Goal: Information Seeking & Learning: Learn about a topic

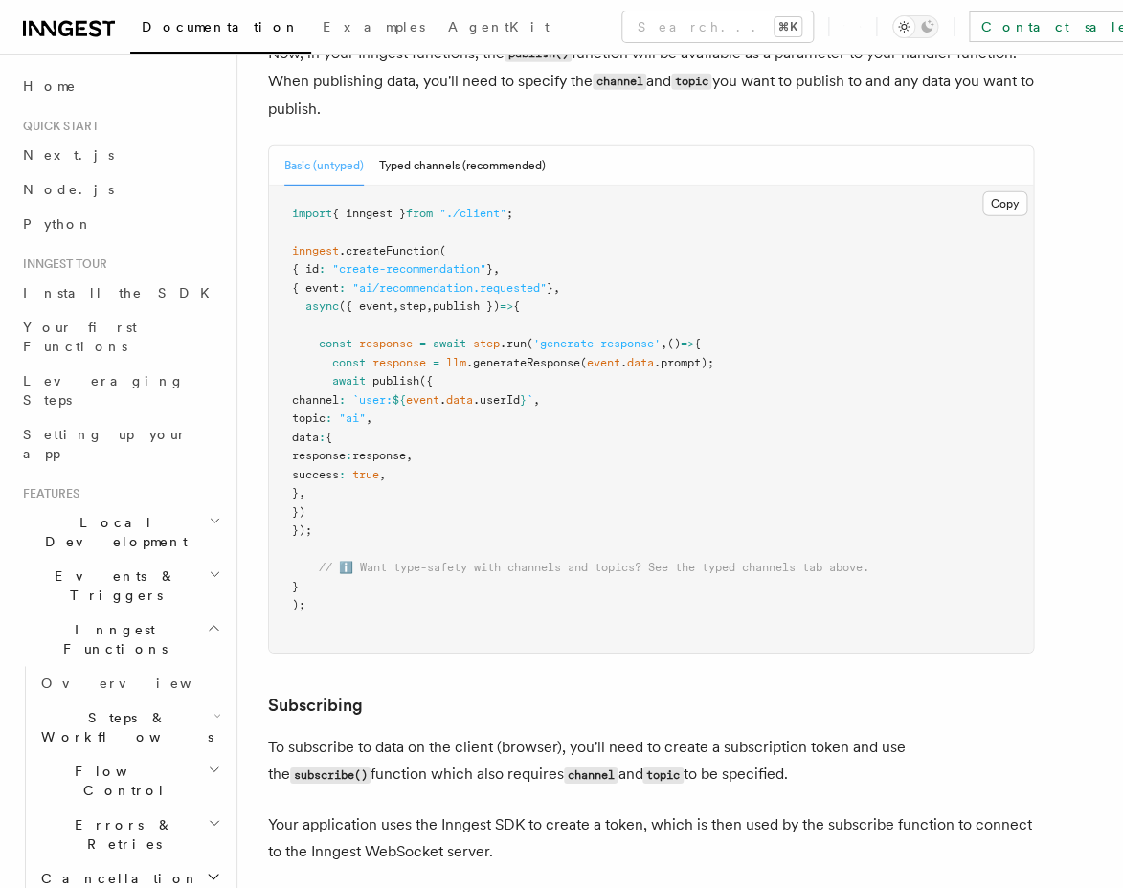
scroll to position [1664, 0]
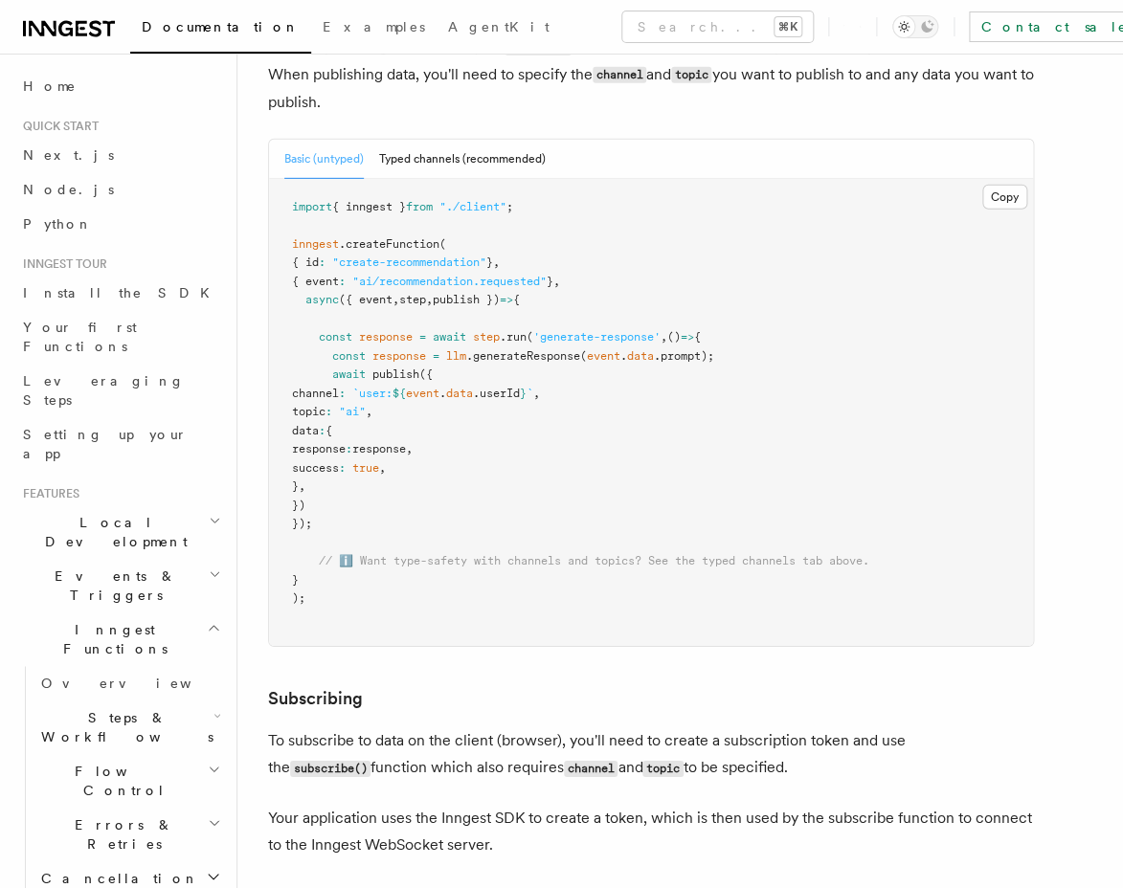
drag, startPoint x: 337, startPoint y: 382, endPoint x: 410, endPoint y: 520, distance: 155.8
click at [410, 520] on pre "import { inngest } from "./client" ; inngest .createFunction ( { id : "create-r…" at bounding box center [651, 413] width 764 height 468
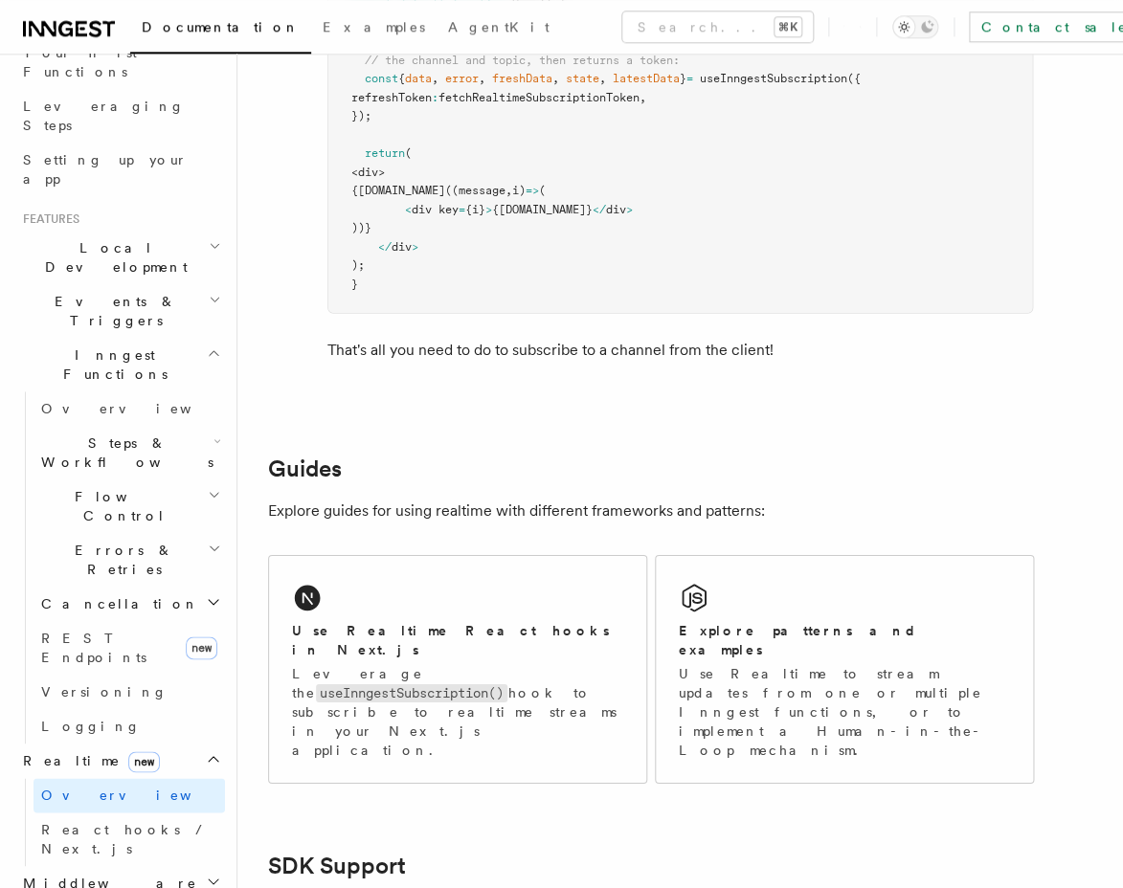
scroll to position [372, 0]
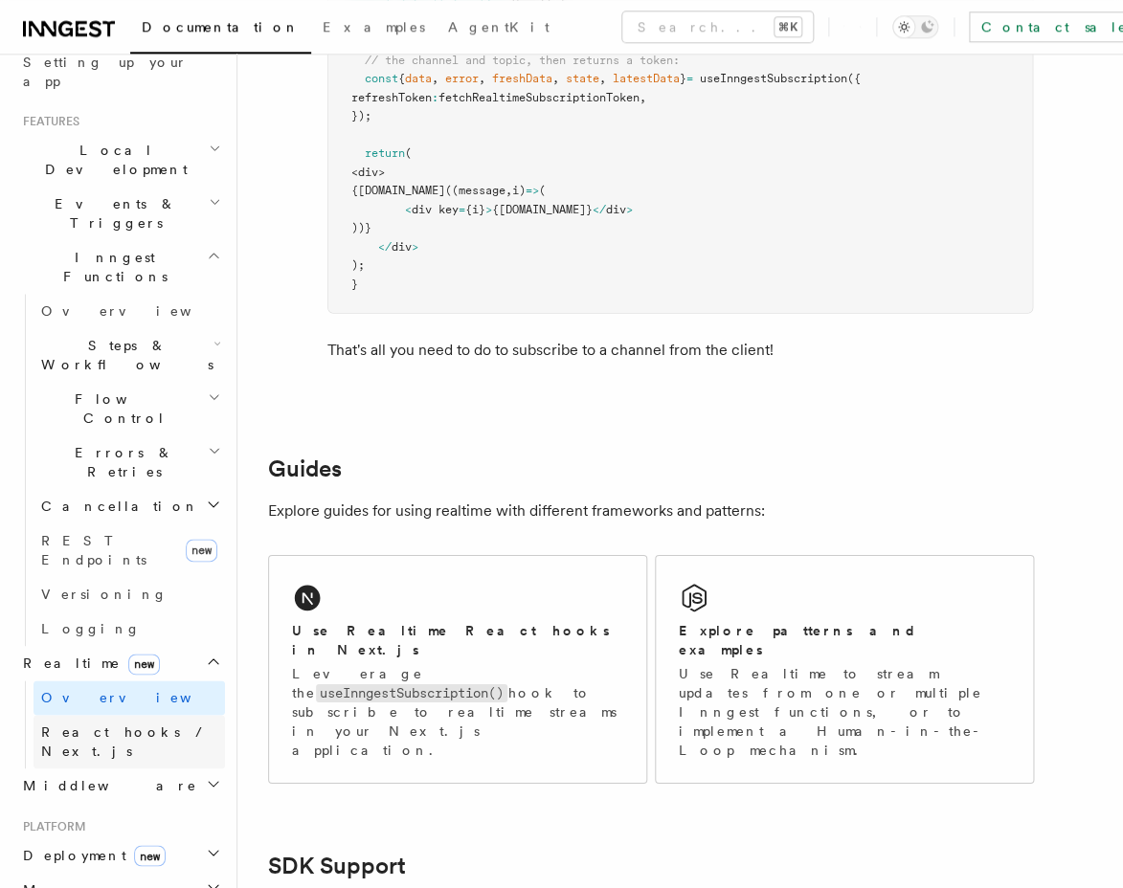
click at [131, 724] on span "React hooks / Next.js" at bounding box center [125, 741] width 169 height 34
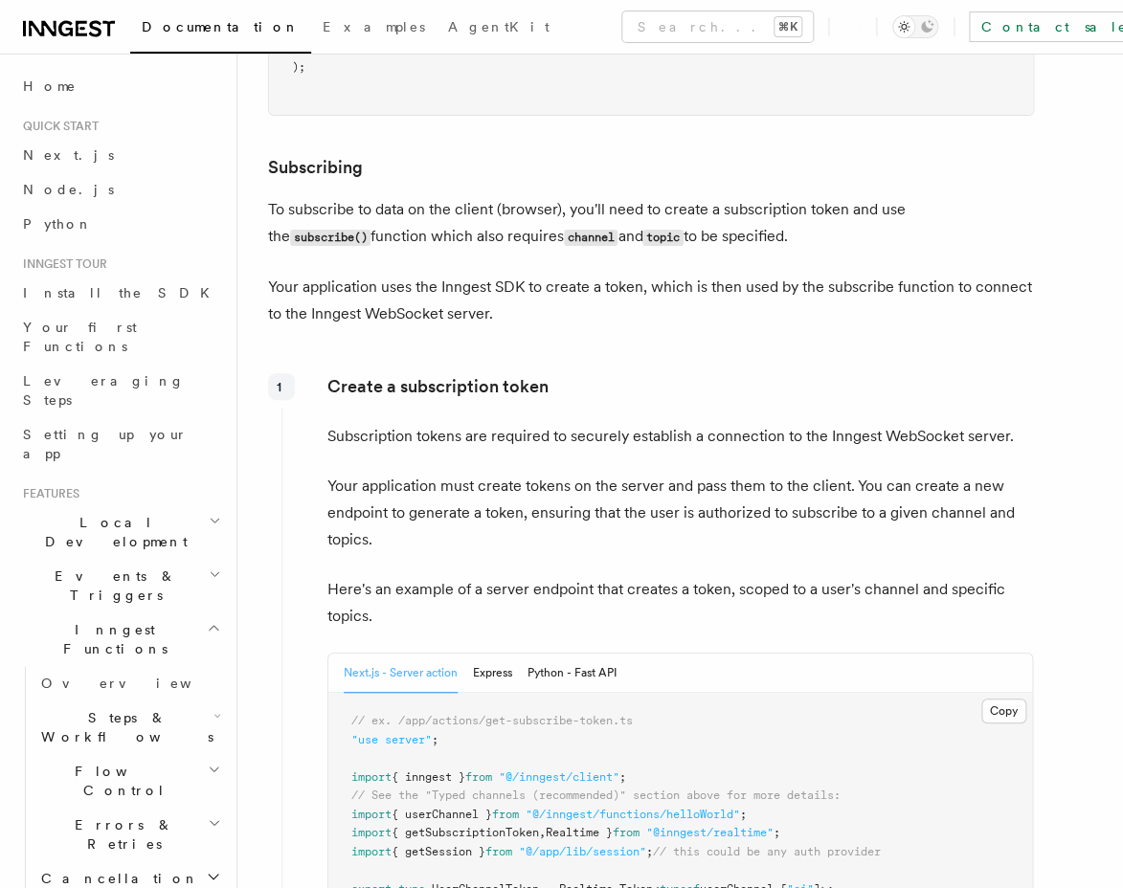
scroll to position [2502, 0]
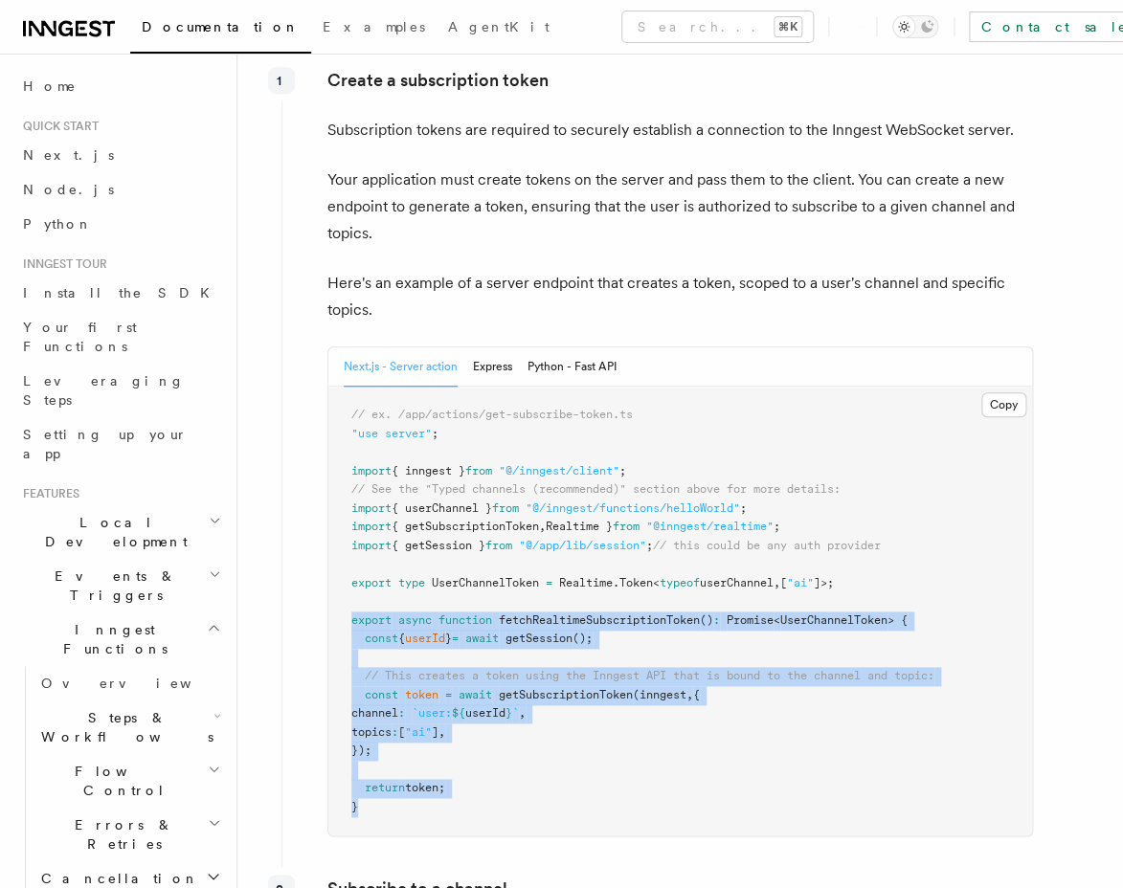
drag, startPoint x: 391, startPoint y: 724, endPoint x: 330, endPoint y: 628, distance: 114.4
click at [330, 628] on pre "// ex. /app/actions/get-subscribe-token.ts "use server" ; import { inngest } fr…" at bounding box center [679, 611] width 703 height 449
click at [457, 533] on span "{ getSubscriptionToken" at bounding box center [464, 526] width 147 height 13
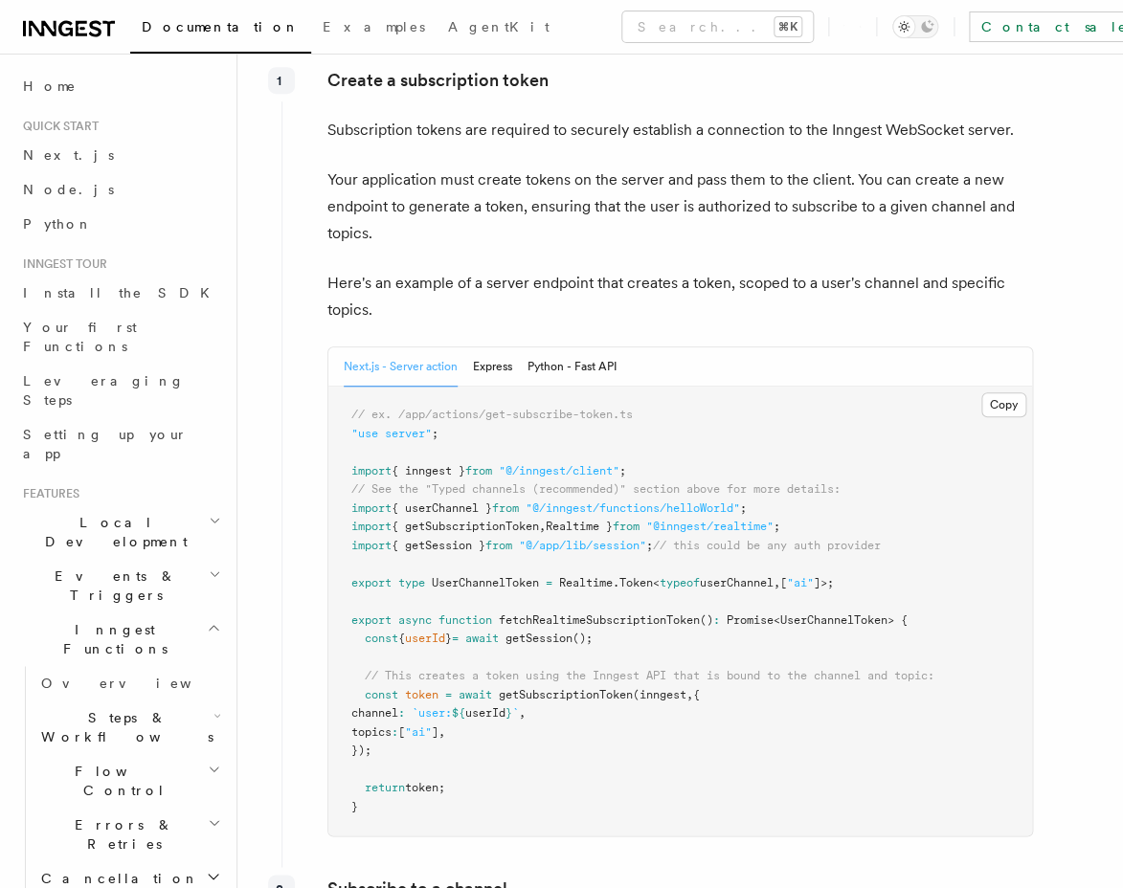
click at [457, 533] on span "{ getSubscriptionToken" at bounding box center [464, 526] width 147 height 13
copy code "import { getSubscriptionToken , Realtime } from "@inngest/realtime" ;"
click at [478, 638] on pre "// ex. /app/actions/get-subscribe-token.ts "use server" ; import { inngest } fr…" at bounding box center [679, 611] width 703 height 449
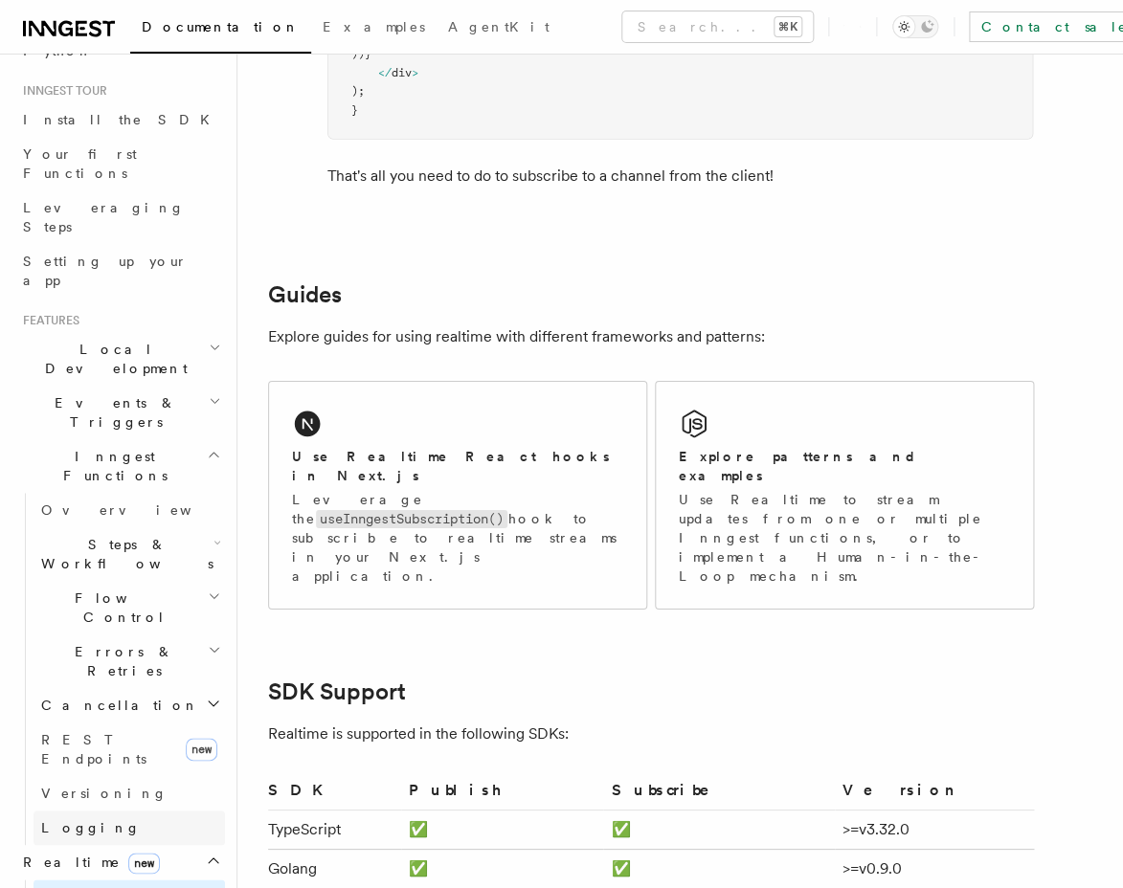
scroll to position [248, 0]
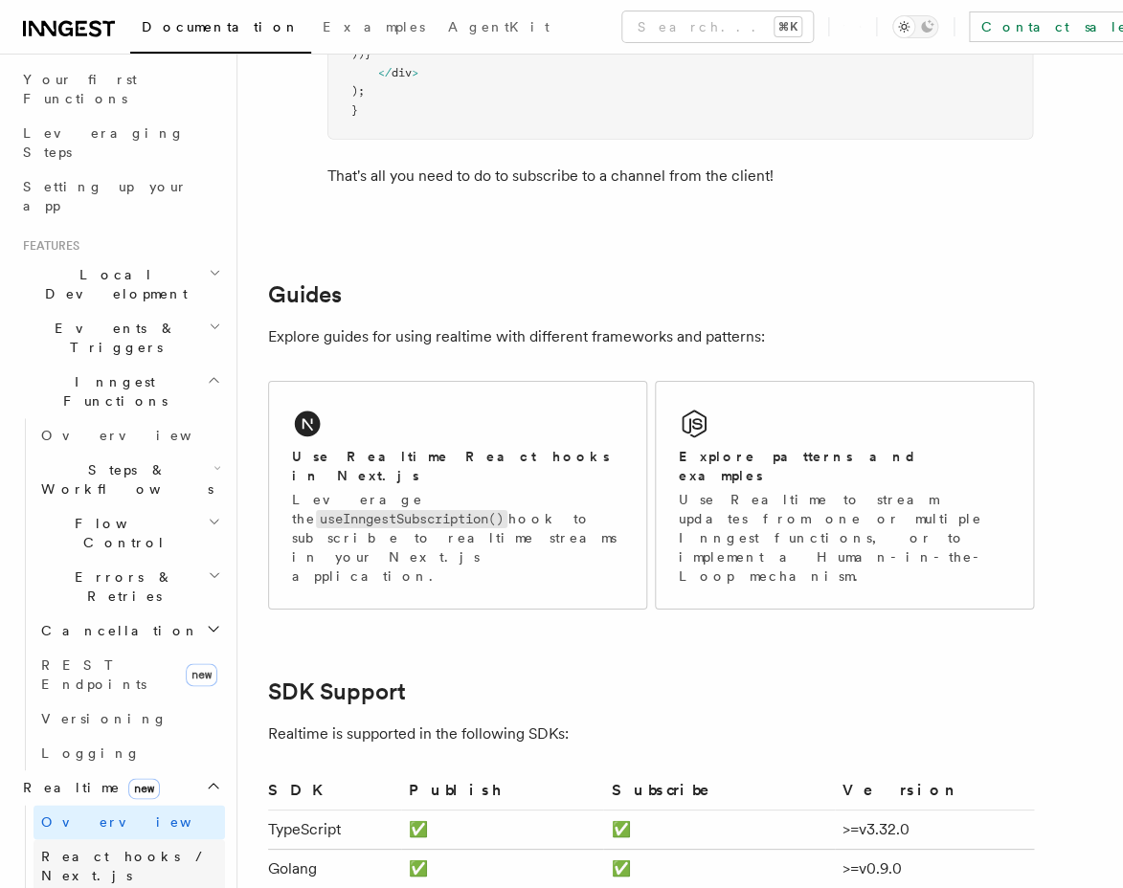
click at [114, 849] on span "React hooks / Next.js" at bounding box center [125, 866] width 169 height 34
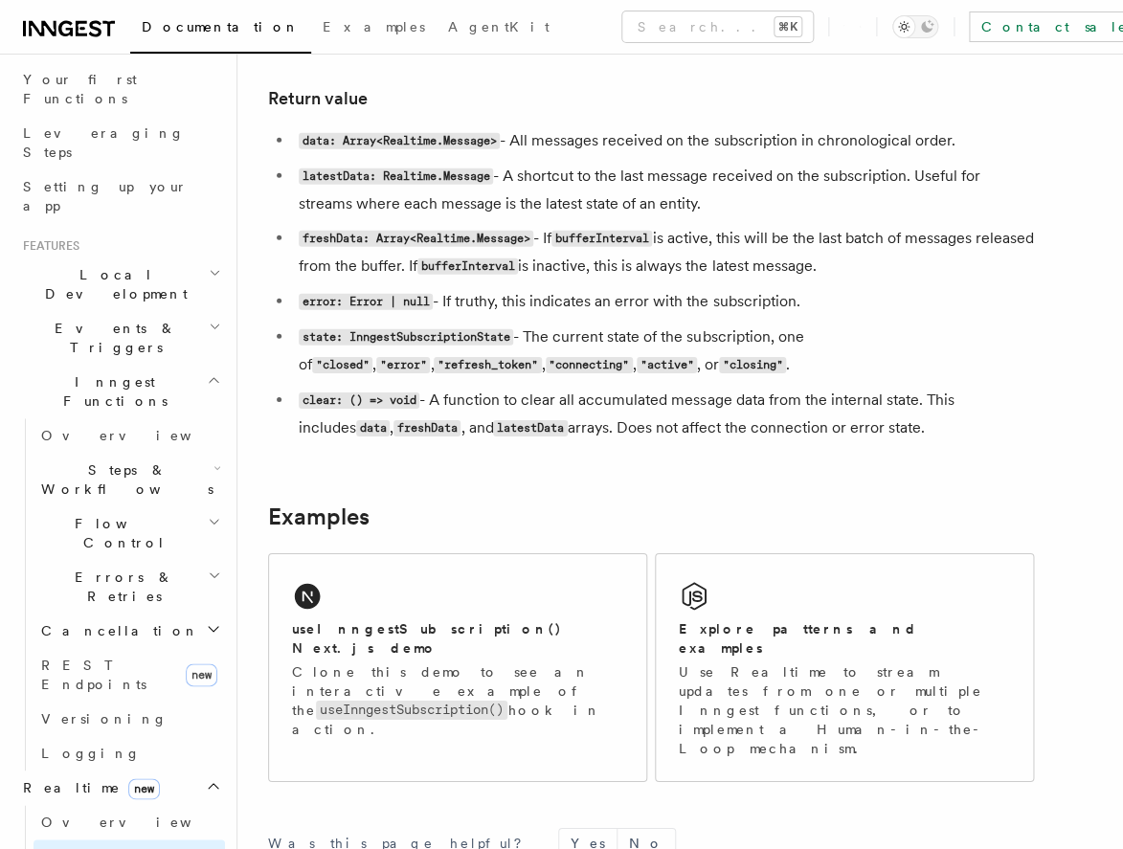
scroll to position [1731, 0]
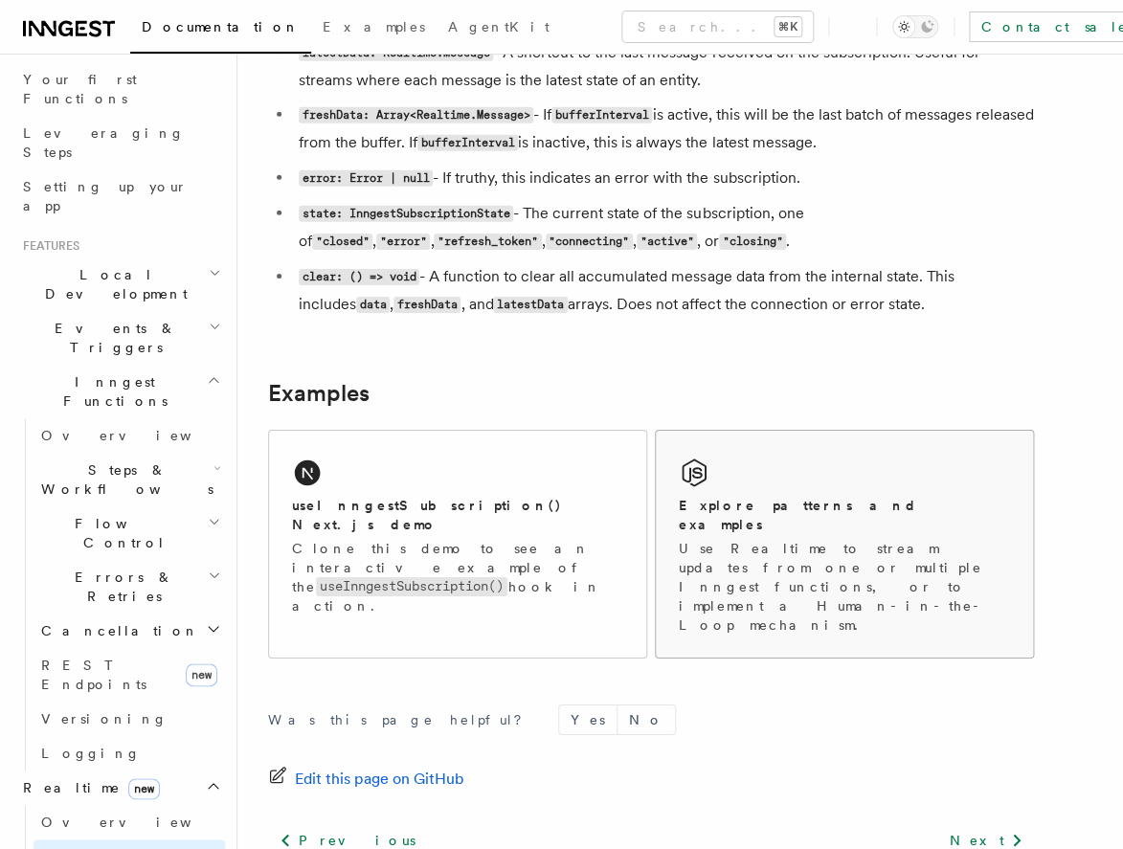
click at [763, 541] on p "Use Realtime to stream updates from one or multiple Inngest functions, or to im…" at bounding box center [843, 587] width 331 height 96
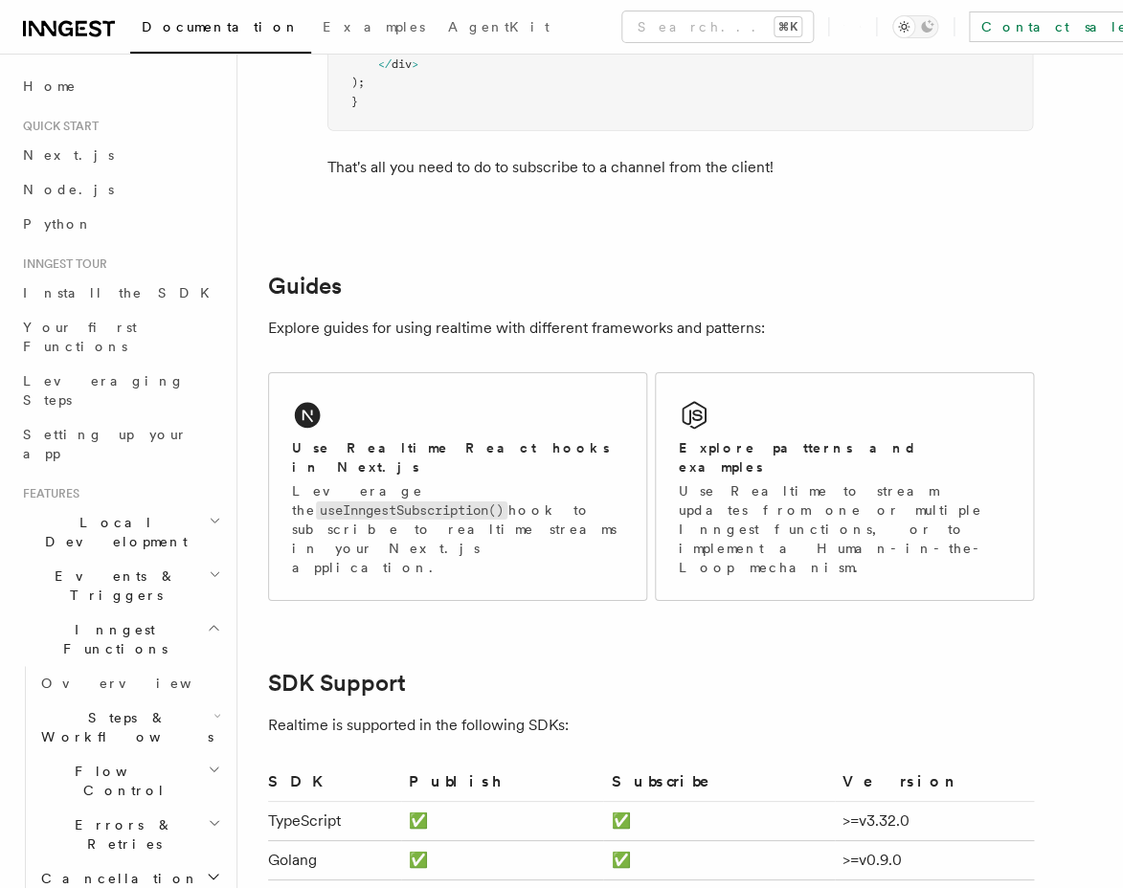
scroll to position [4029, 0]
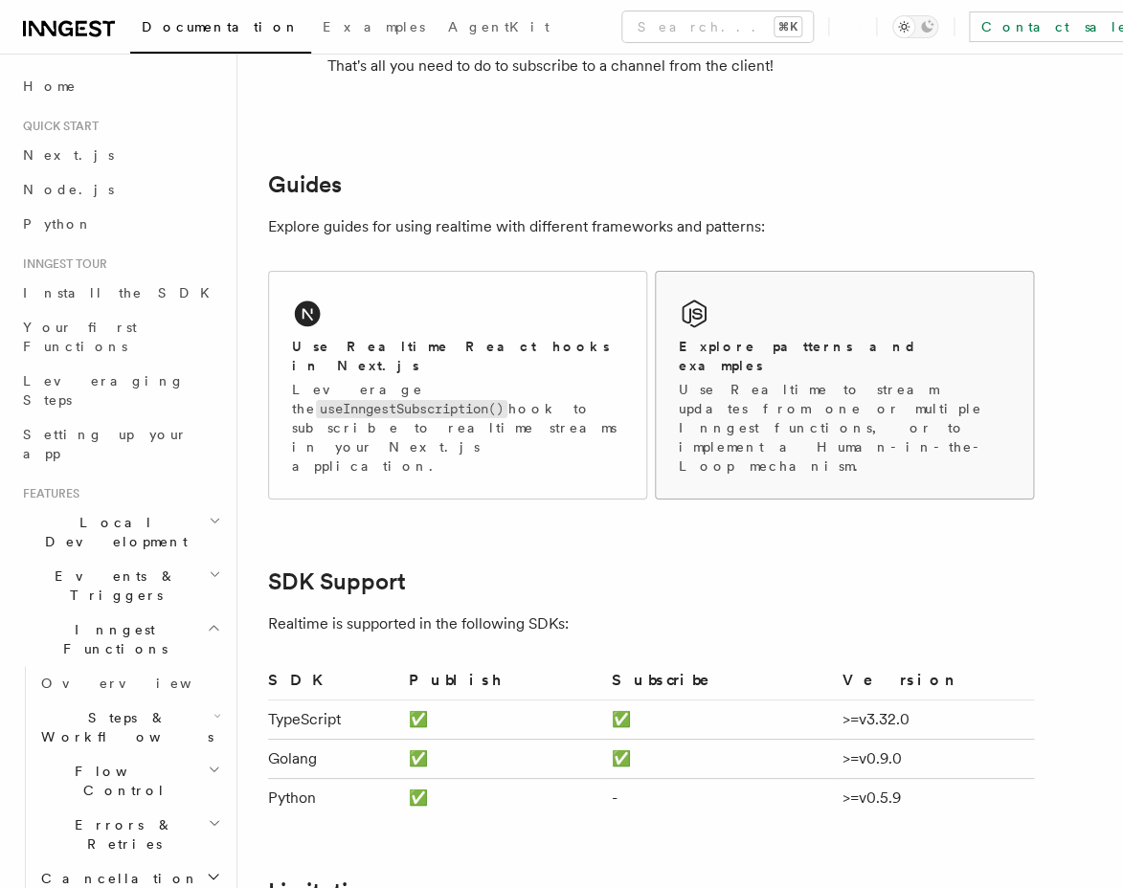
click at [766, 384] on p "Use Realtime to stream updates from one or multiple Inngest functions, or to im…" at bounding box center [843, 428] width 331 height 96
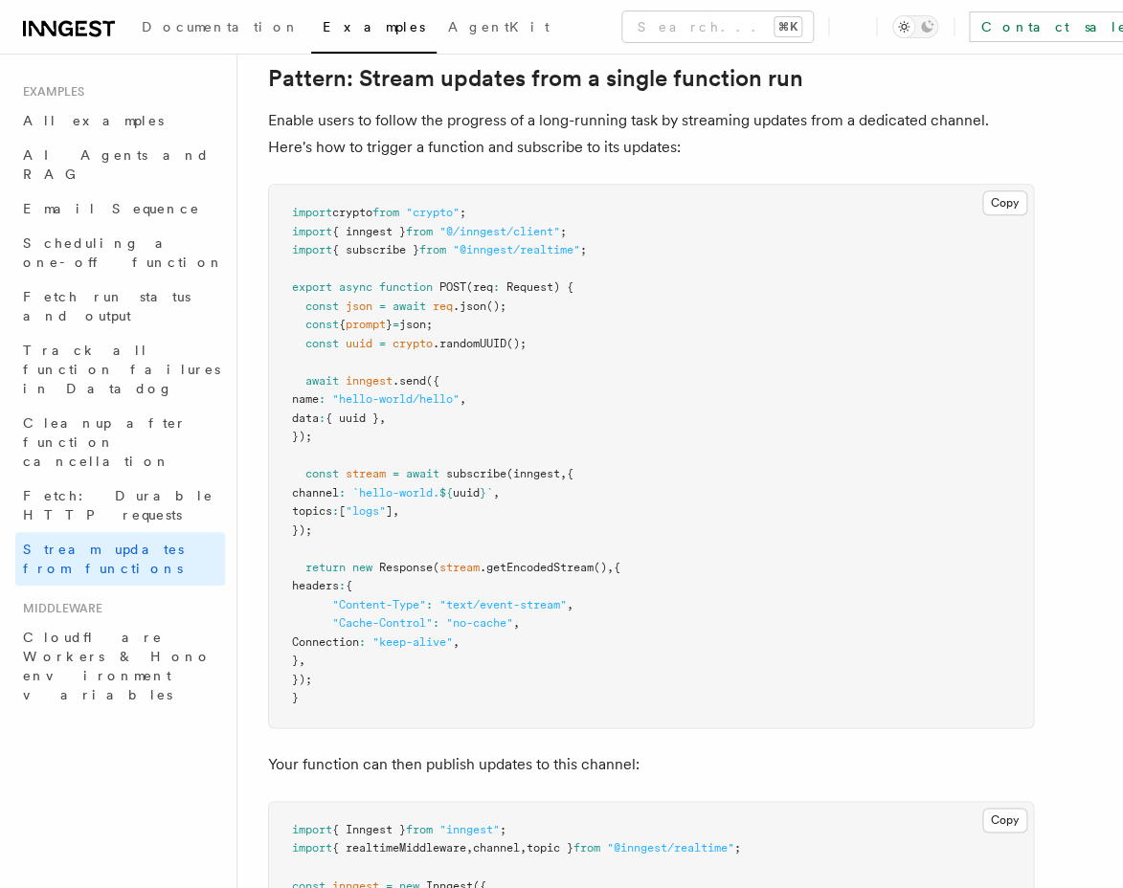
scroll to position [258, 0]
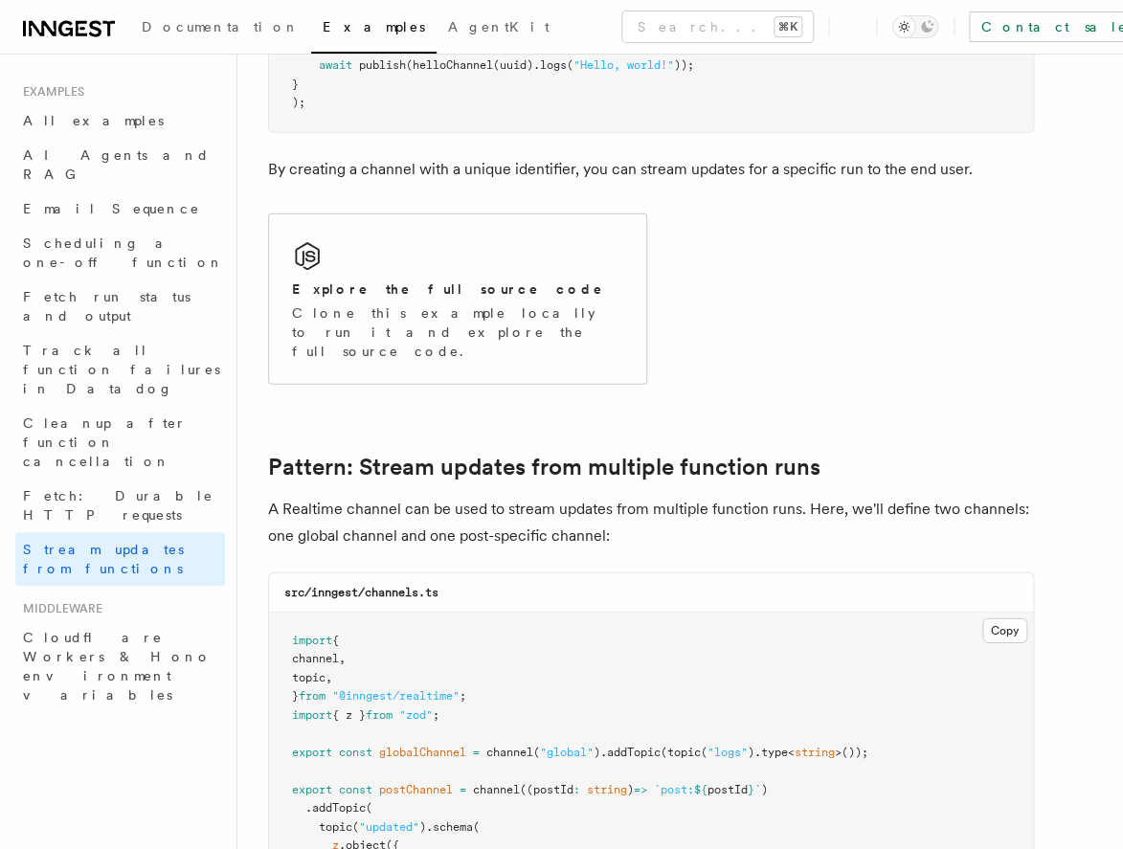
scroll to position [1309, 0]
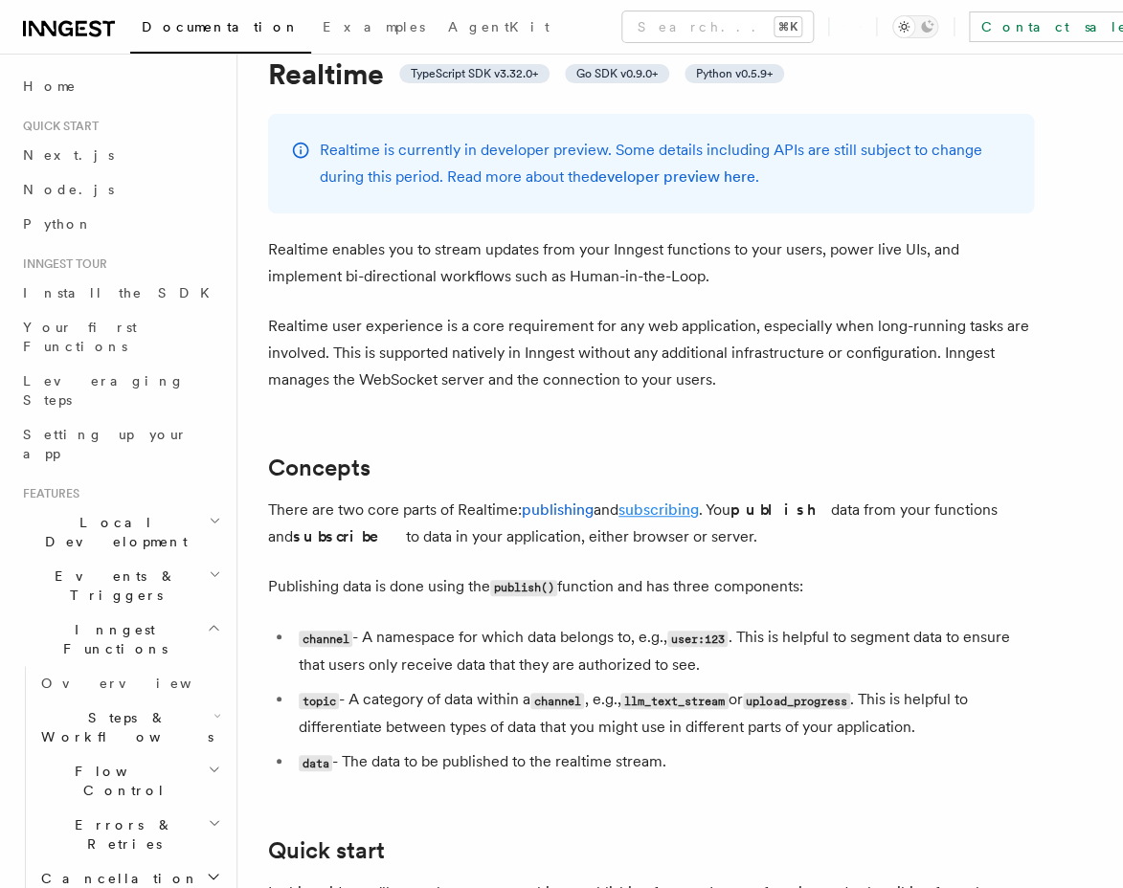
click at [647, 512] on link "subscribing" at bounding box center [658, 509] width 80 height 18
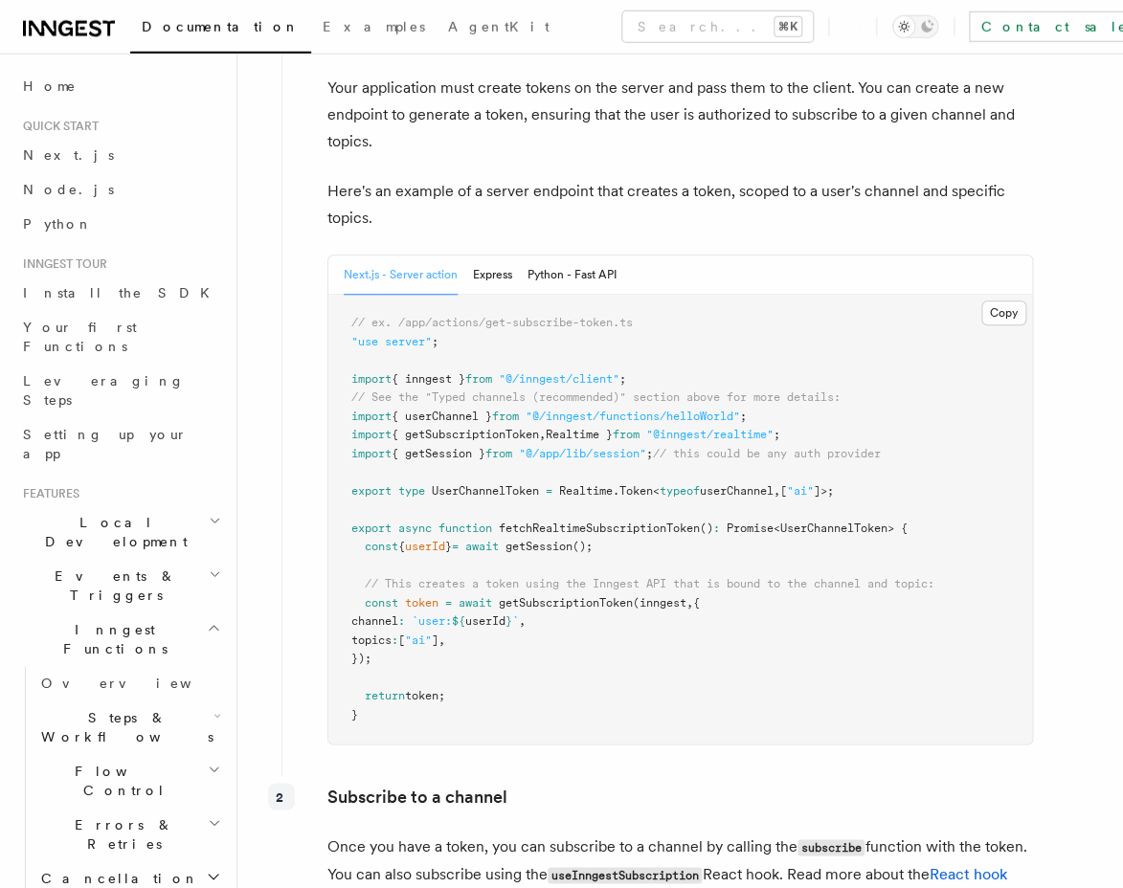
scroll to position [2576, 0]
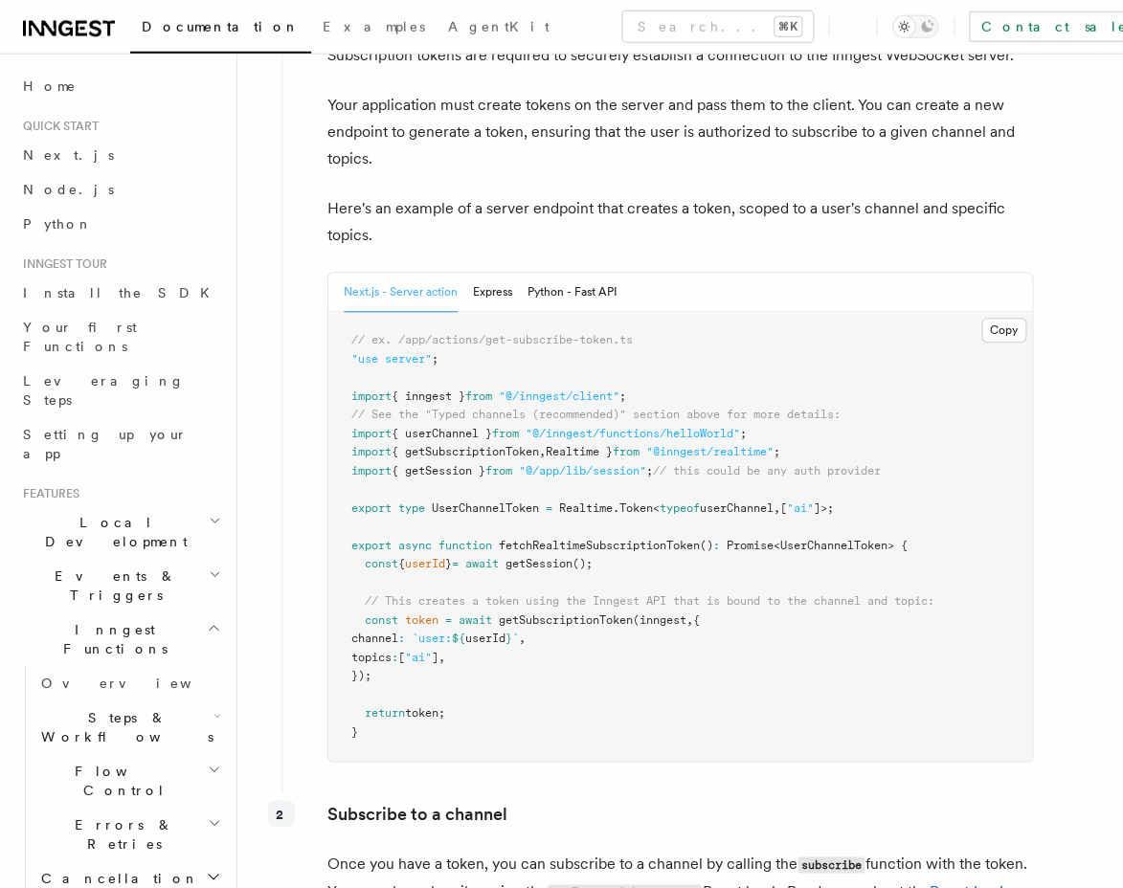
click at [514, 509] on span "UserChannelToken" at bounding box center [485, 507] width 107 height 13
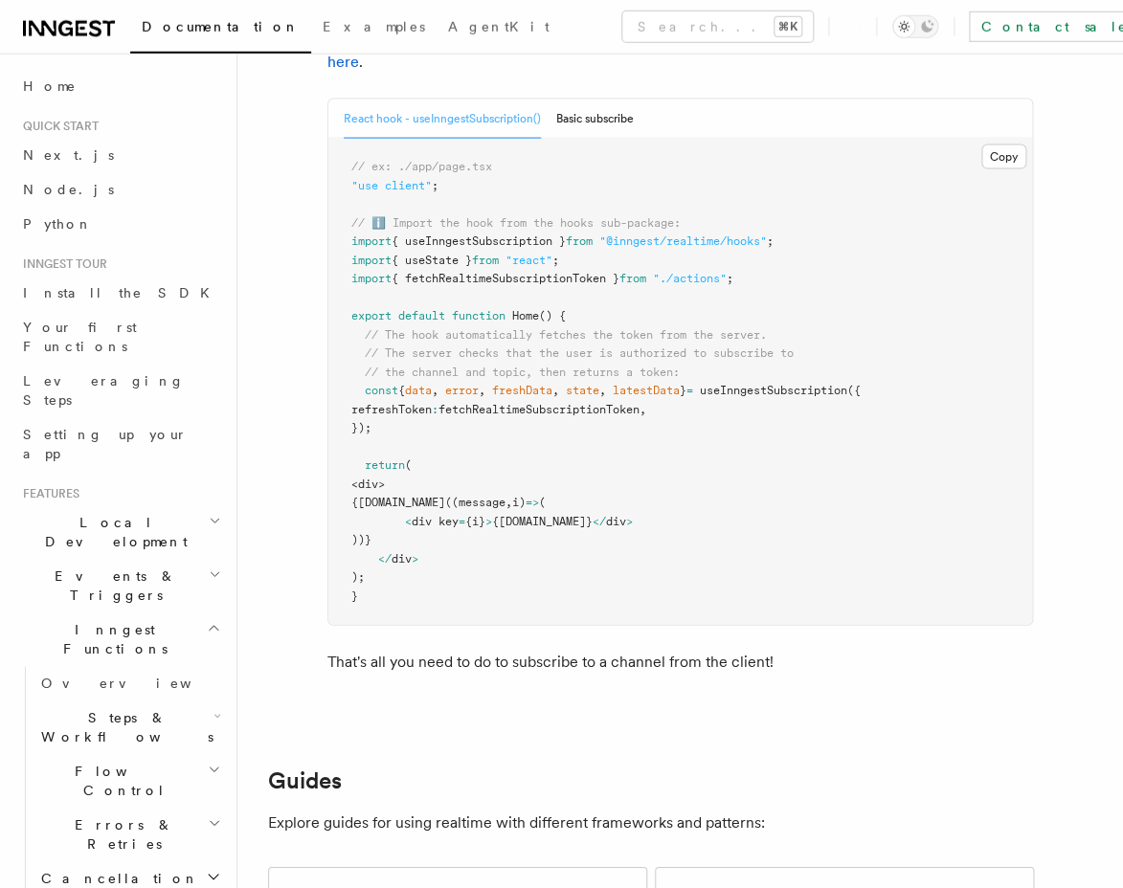
scroll to position [3432, 0]
click at [837, 398] on span "useInngestSubscription" at bounding box center [773, 391] width 147 height 13
copy span "useInngestSubscription"
click at [678, 244] on span ""@inngest/realtime/hooks"" at bounding box center [682, 241] width 167 height 13
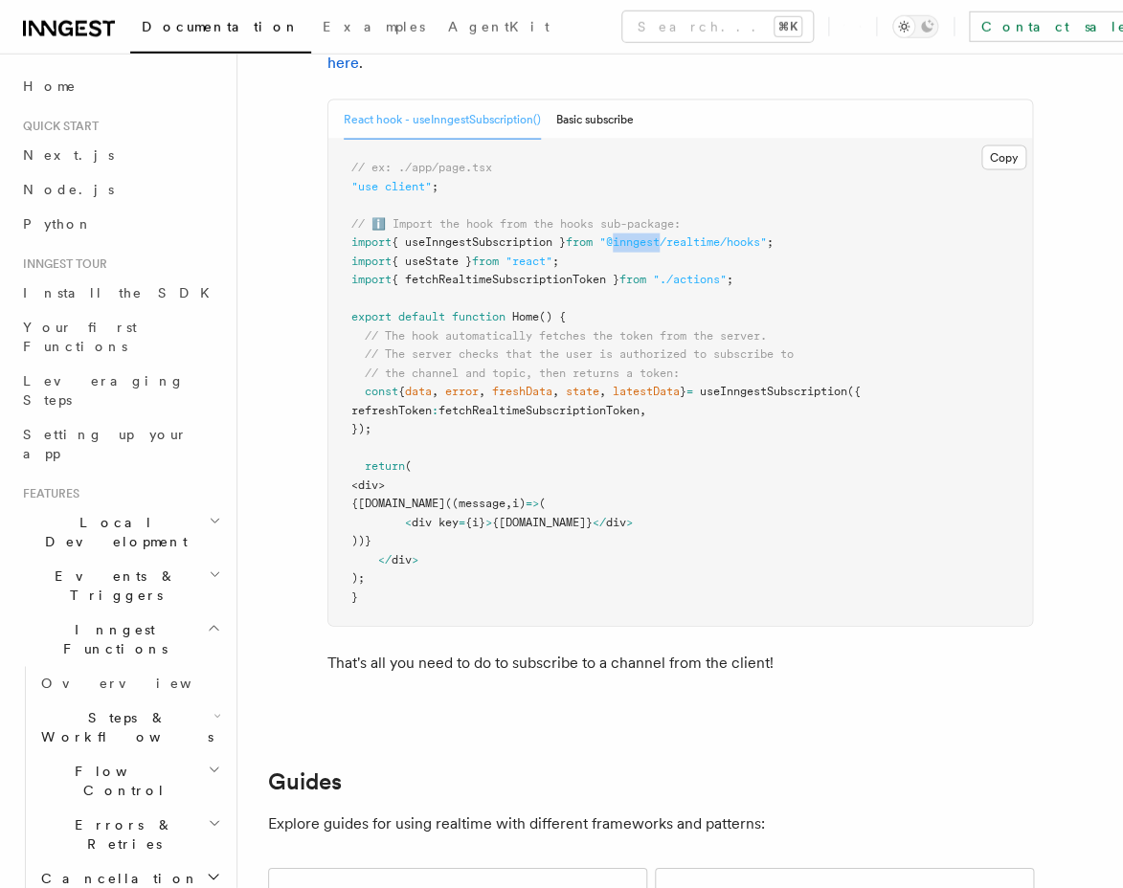
click at [678, 244] on span ""@inngest/realtime/hooks"" at bounding box center [682, 241] width 167 height 13
copy code "import { useInngestSubscription } from "@inngest/realtime/hooks" ;"
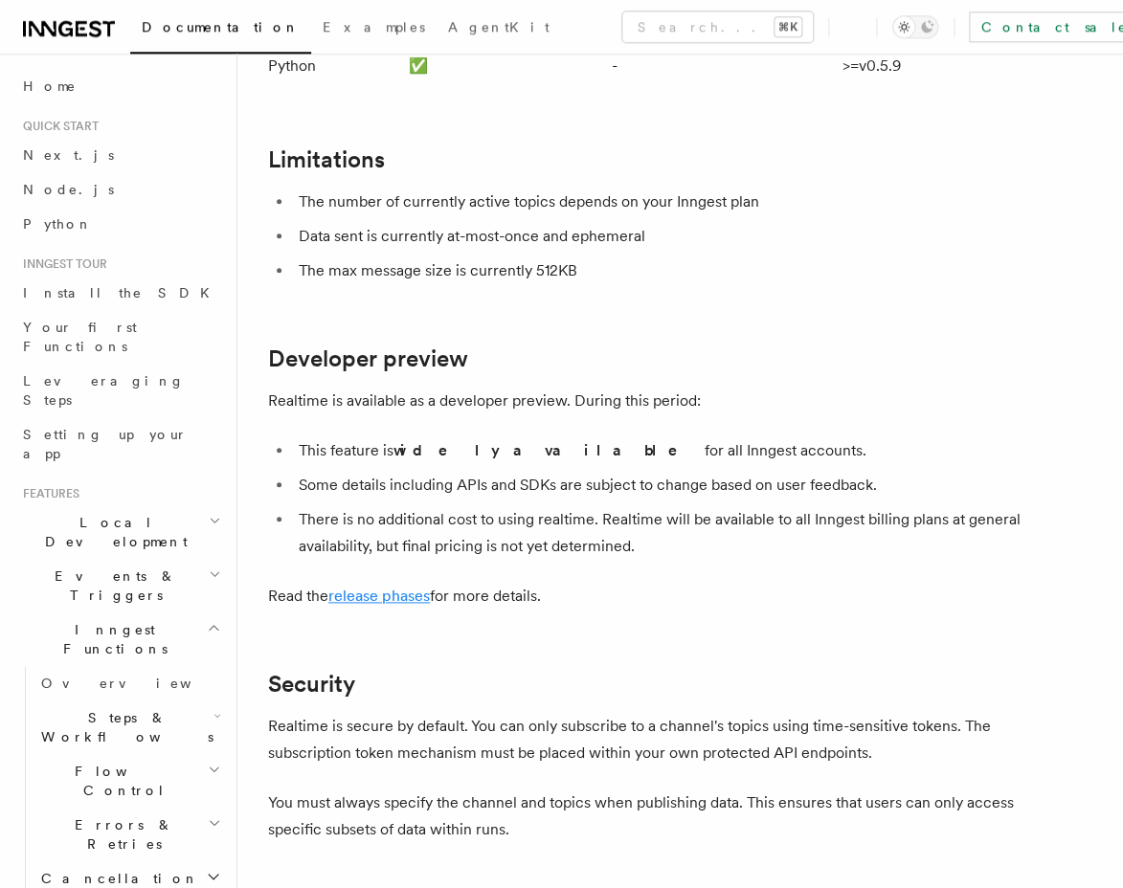
scroll to position [5054, 0]
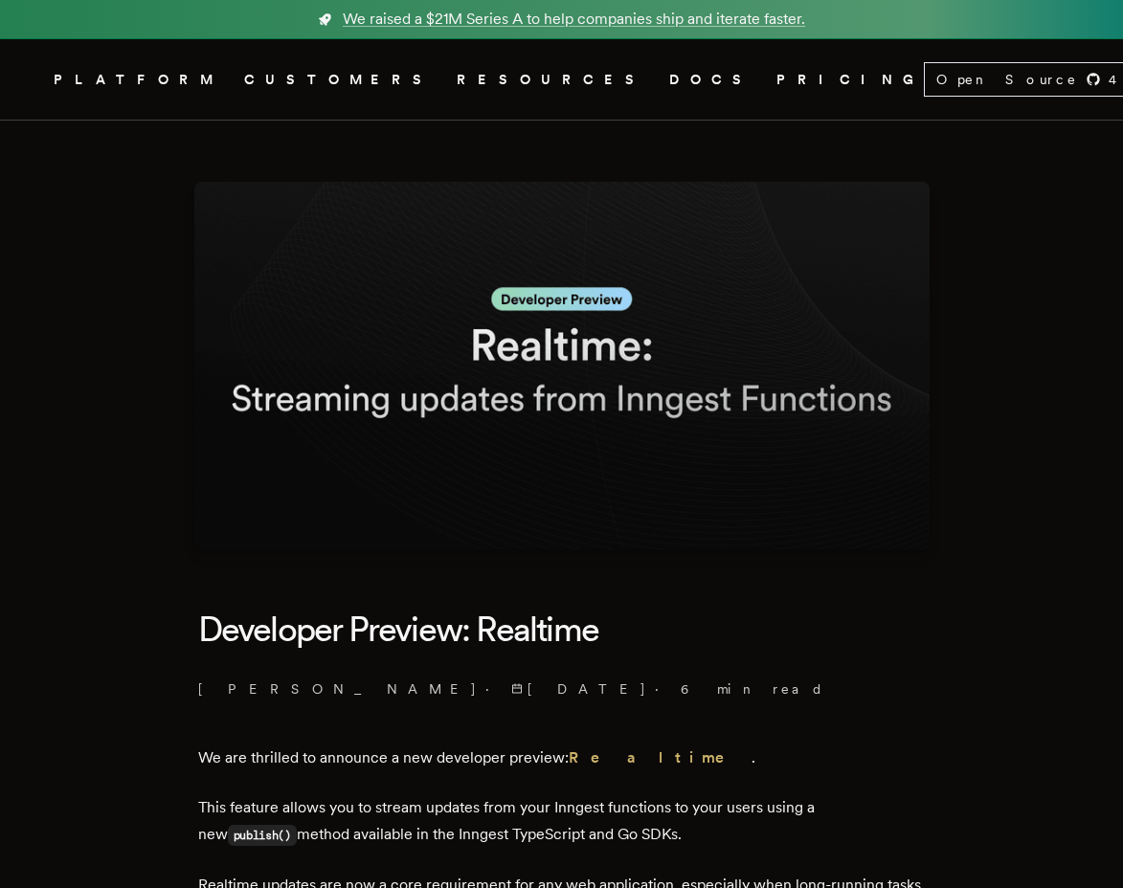
scroll to position [1, 0]
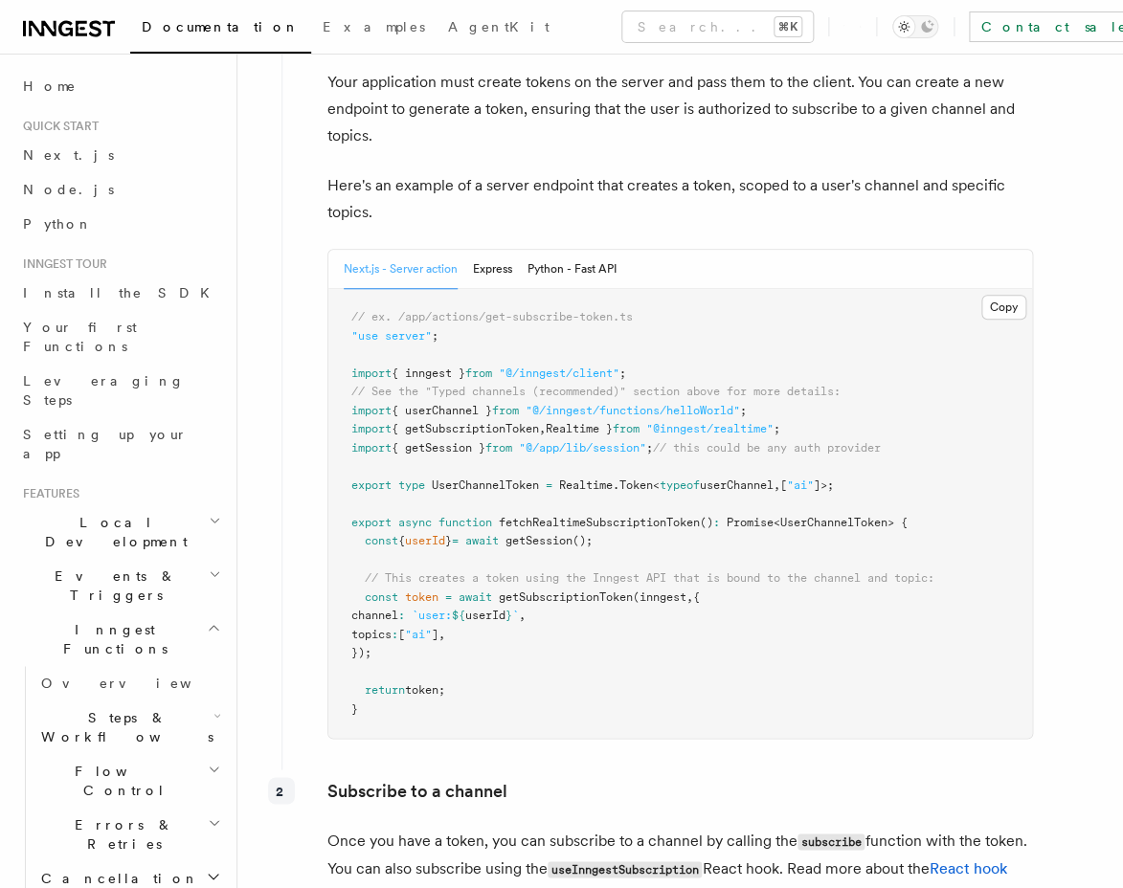
scroll to position [2602, 0]
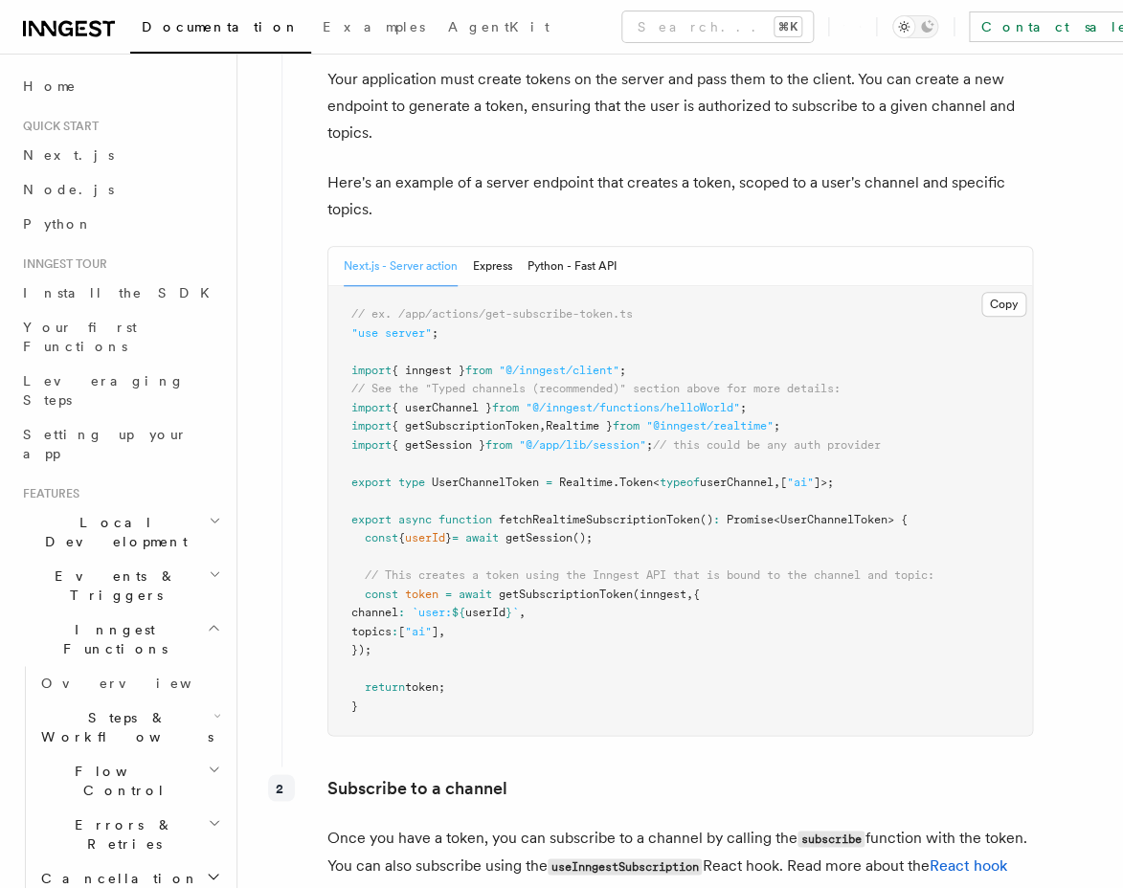
click at [474, 285] on div "Next.js - Server action Express Python - Fast API" at bounding box center [480, 266] width 273 height 39
click at [479, 266] on button "Express" at bounding box center [492, 266] width 39 height 39
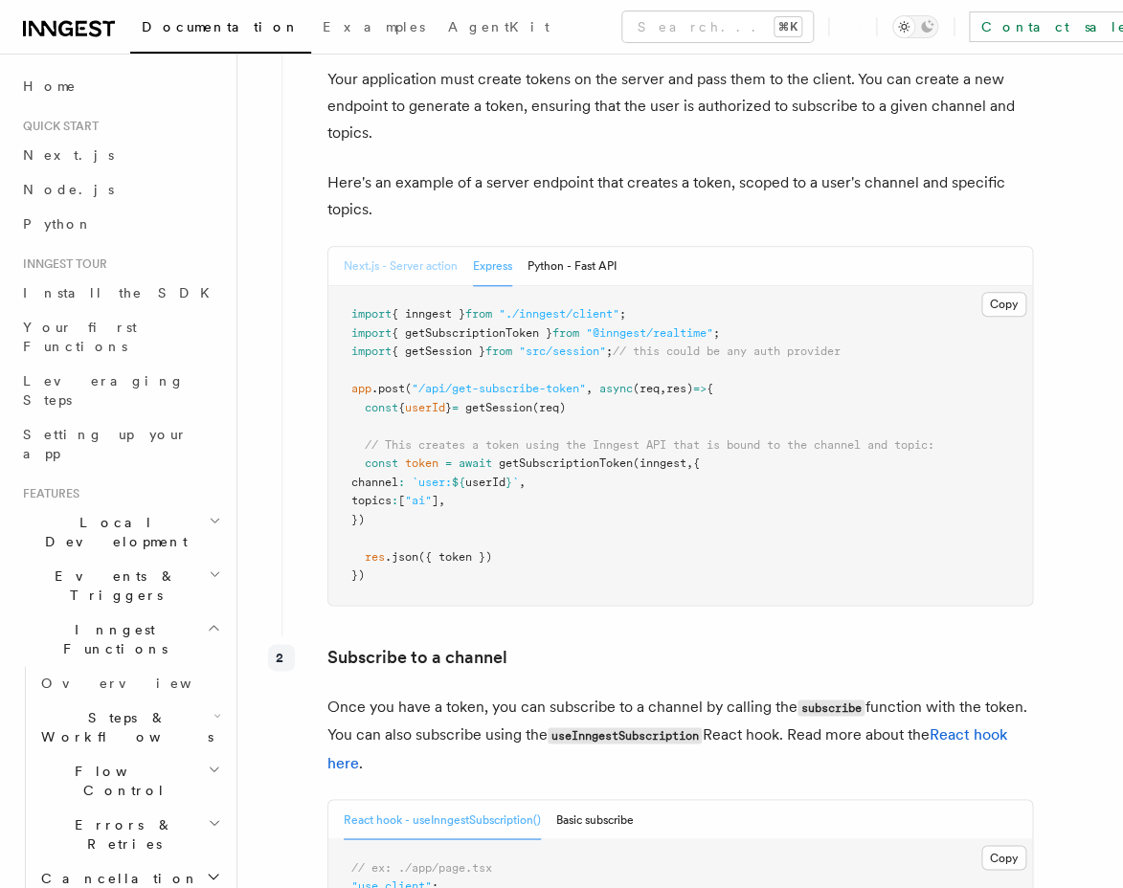
click at [417, 260] on button "Next.js - Server action" at bounding box center [401, 266] width 114 height 39
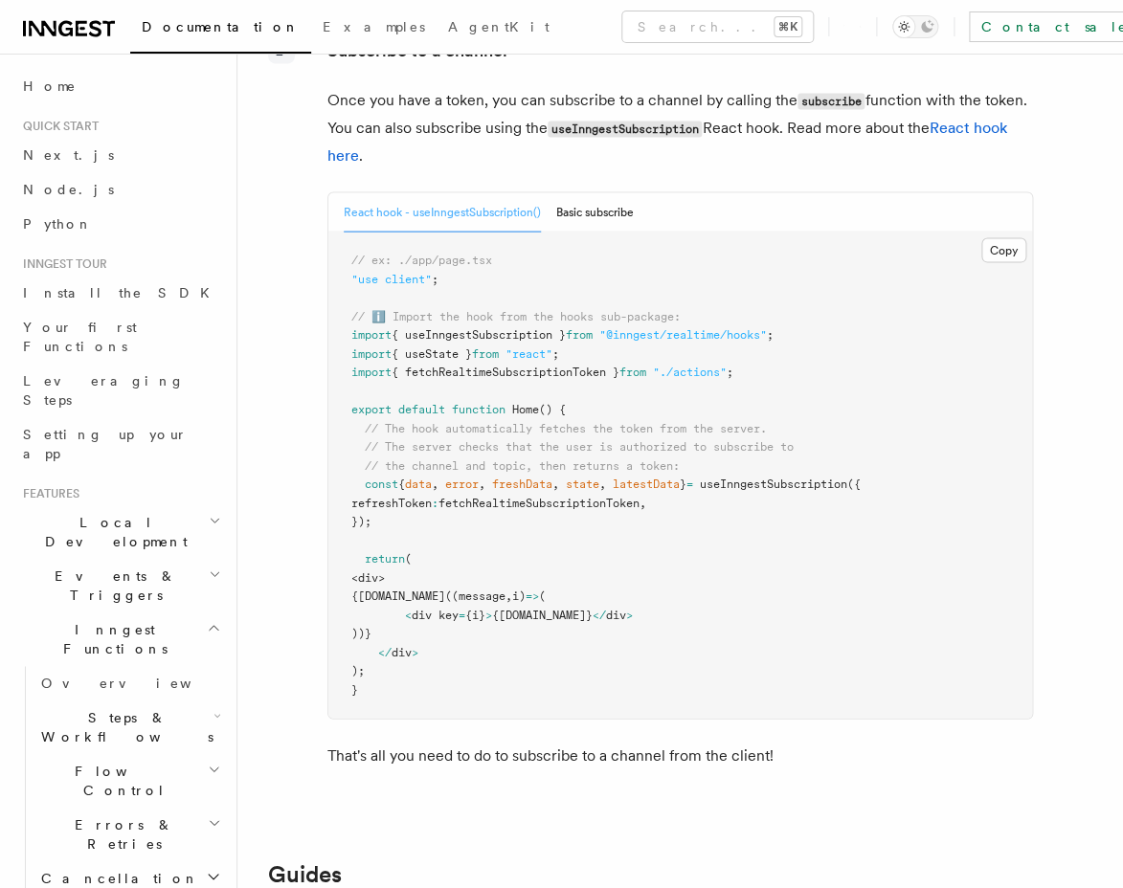
scroll to position [3432, 0]
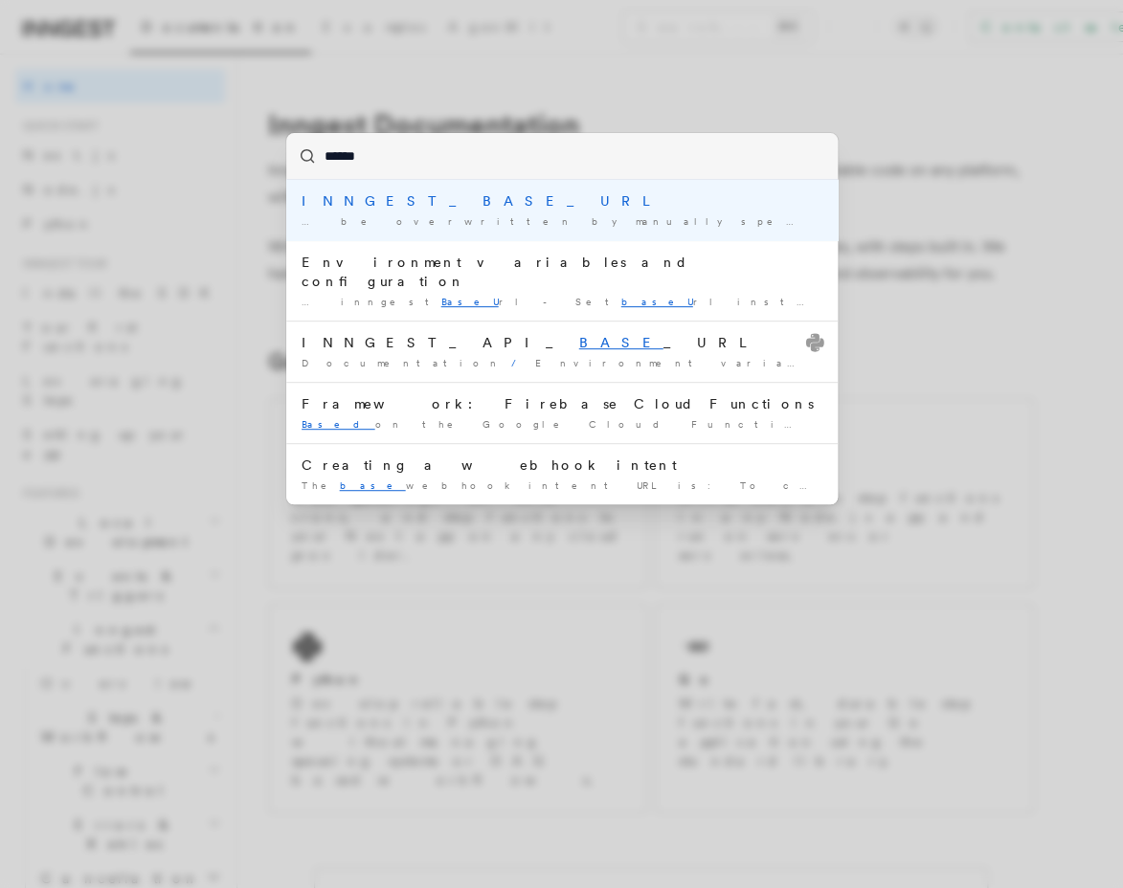
type input "*******"
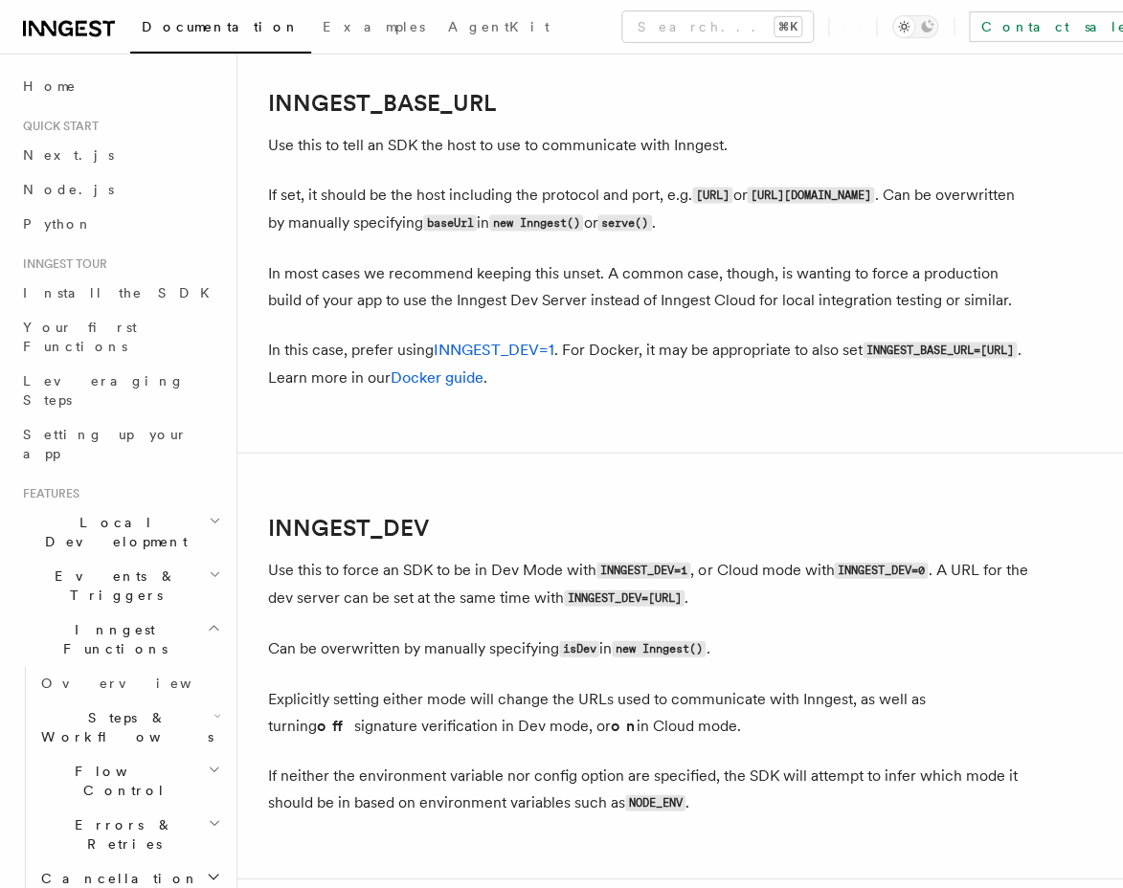
scroll to position [1012, 0]
click at [397, 112] on link "INNGEST_BASE_URL" at bounding box center [382, 103] width 228 height 27
copy link "INNGEST_BASE_URL"
drag, startPoint x: 525, startPoint y: 121, endPoint x: 264, endPoint y: 90, distance: 263.0
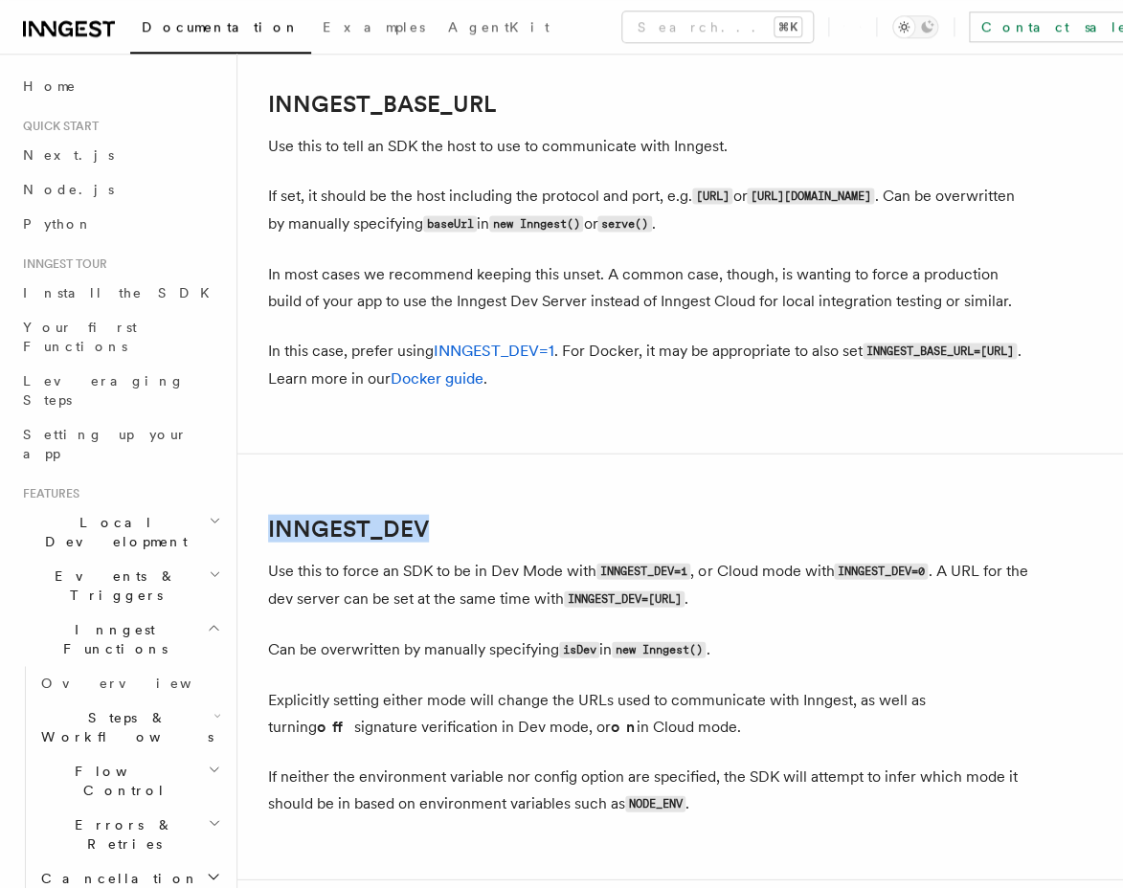
copy link "INNGEST_DEV"
drag, startPoint x: 451, startPoint y: 521, endPoint x: 205, endPoint y: 530, distance: 246.1
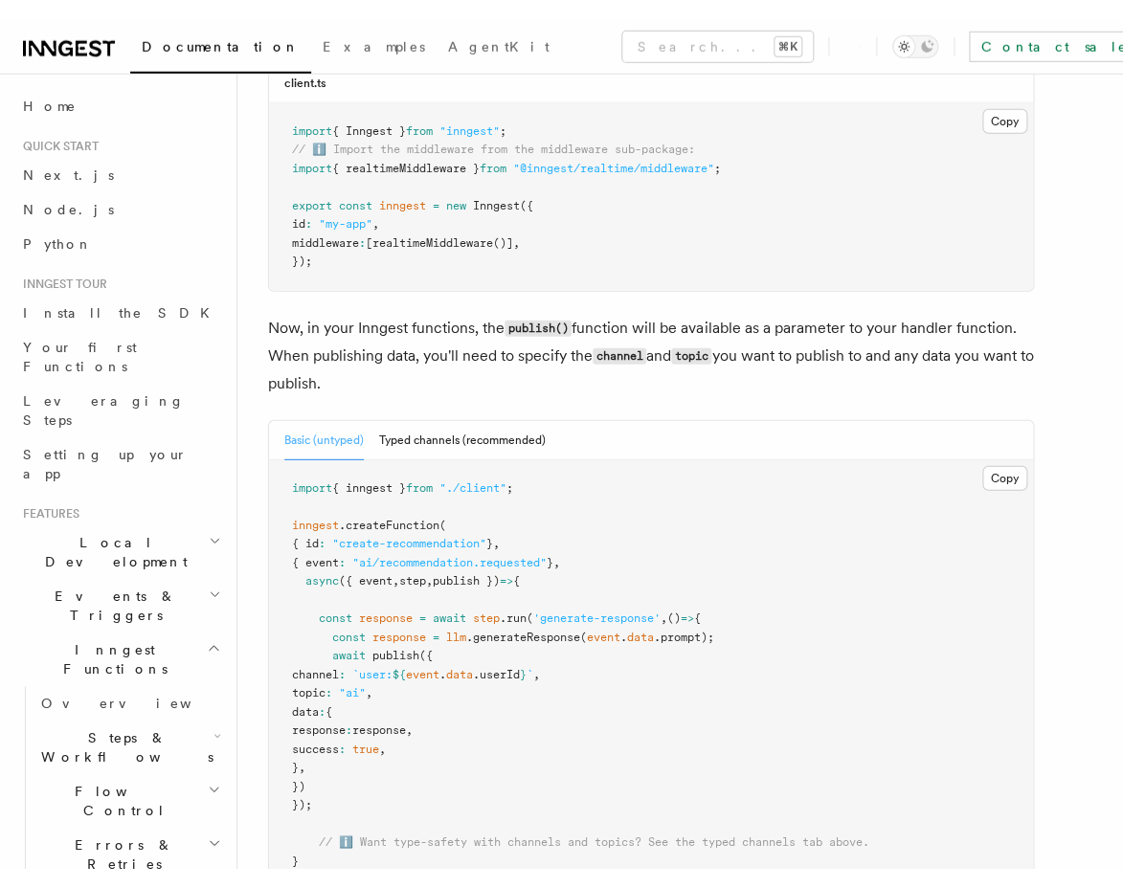
scroll to position [4773, 0]
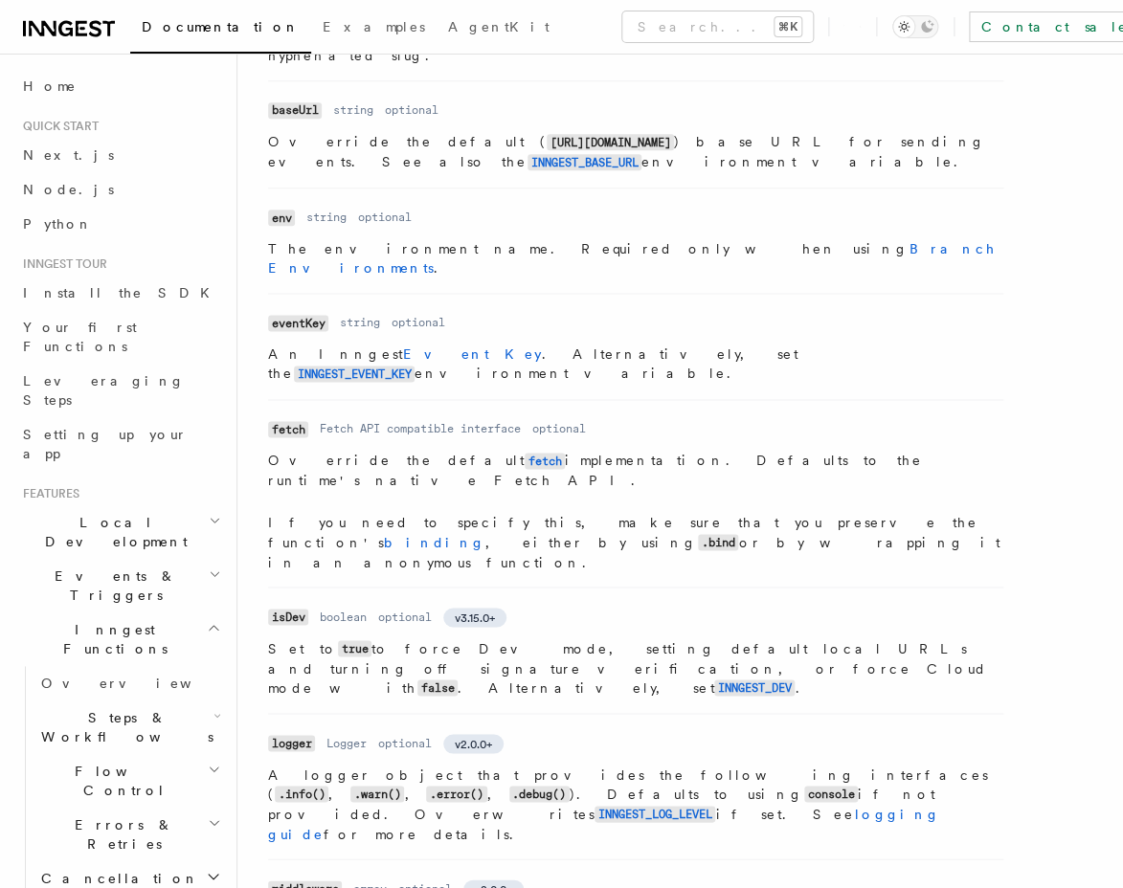
scroll to position [599, 0]
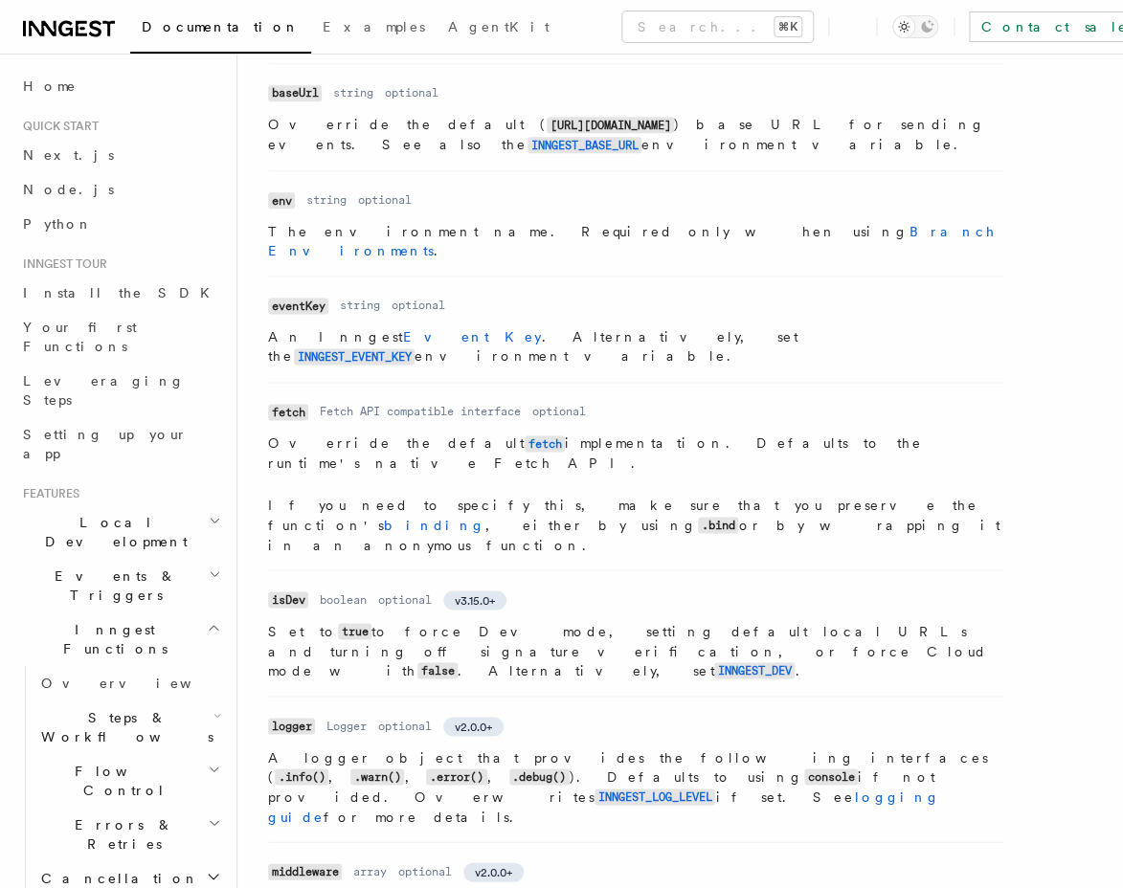
click at [395, 621] on p "Set to true to force Dev mode, setting default local URLs and turning off signa…" at bounding box center [635, 650] width 735 height 59
click at [366, 621] on p "Set to true to force Dev mode, setting default local URLs and turning off signa…" at bounding box center [635, 650] width 735 height 59
click at [363, 621] on p "Set to true to force Dev mode, setting default local URLs and turning off signa…" at bounding box center [635, 650] width 735 height 59
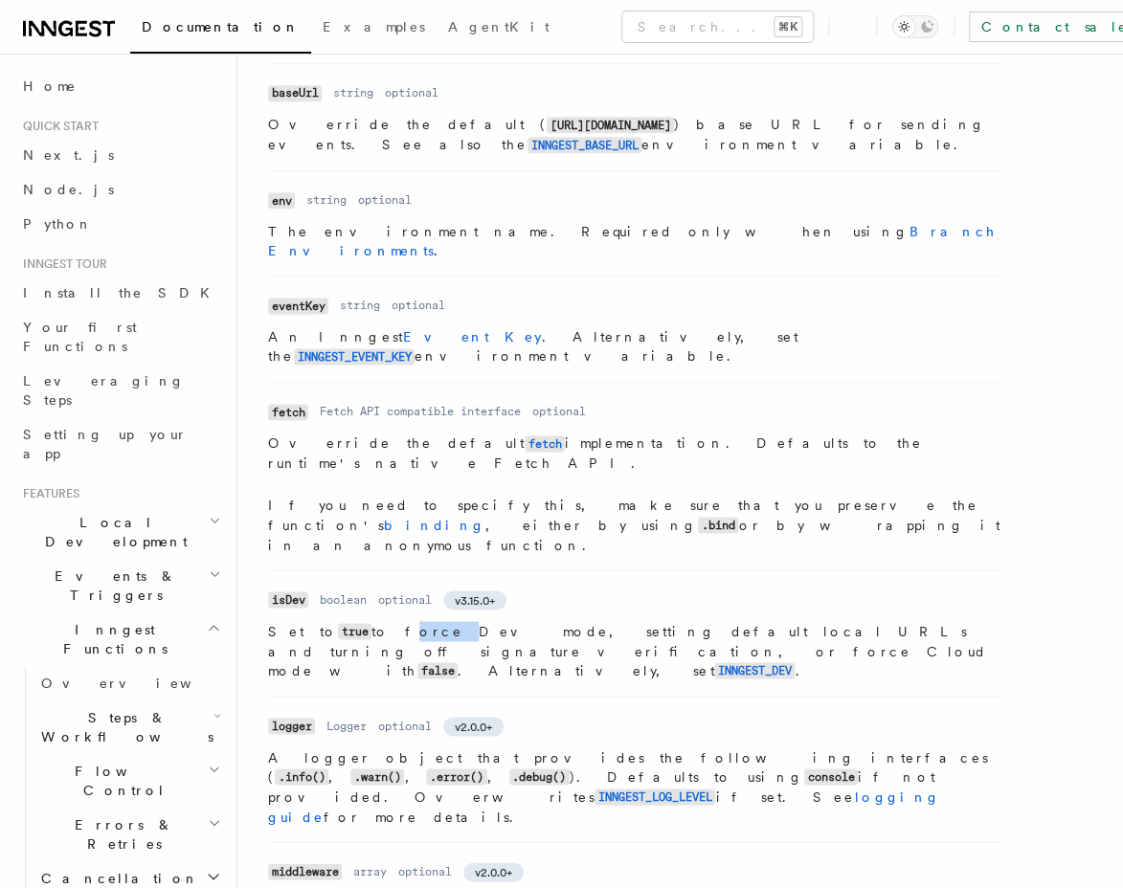
click at [383, 621] on p "Set to true to force Dev mode, setting default local URLs and turning off signa…" at bounding box center [635, 650] width 735 height 59
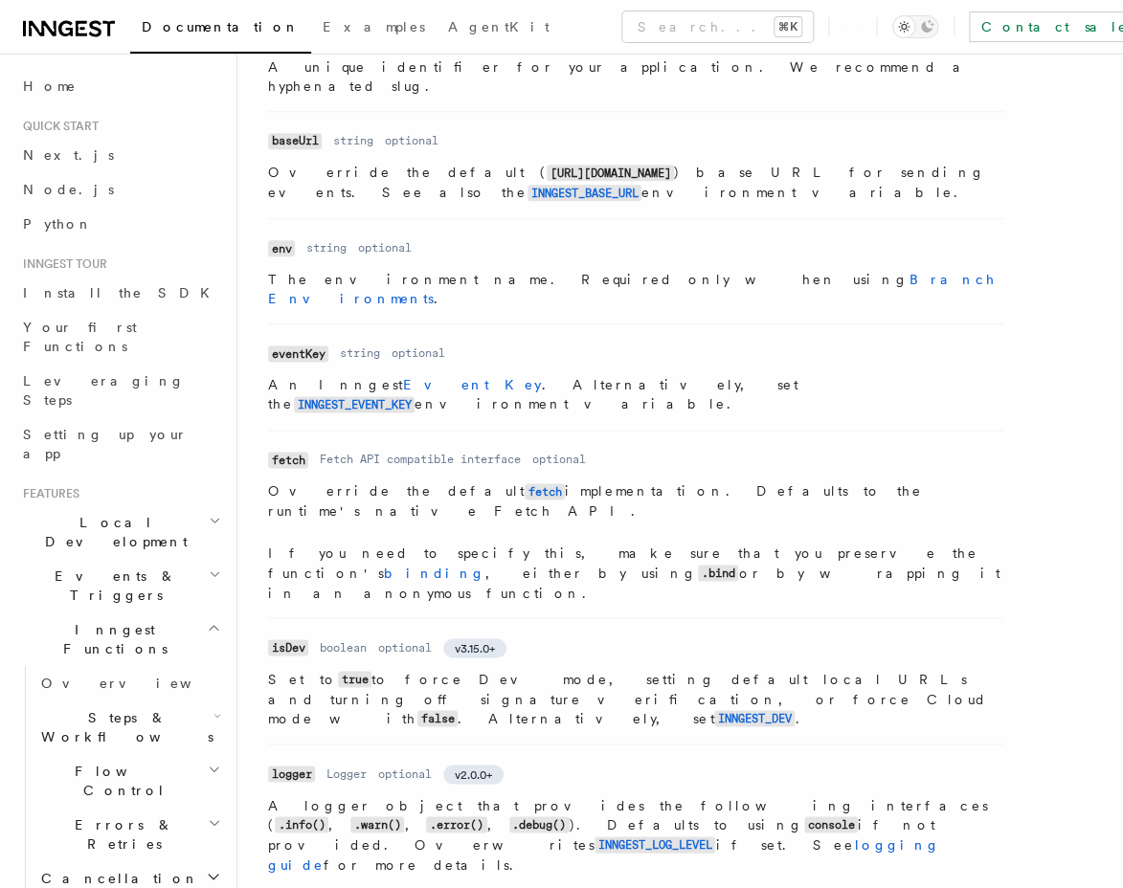
scroll to position [548, 0]
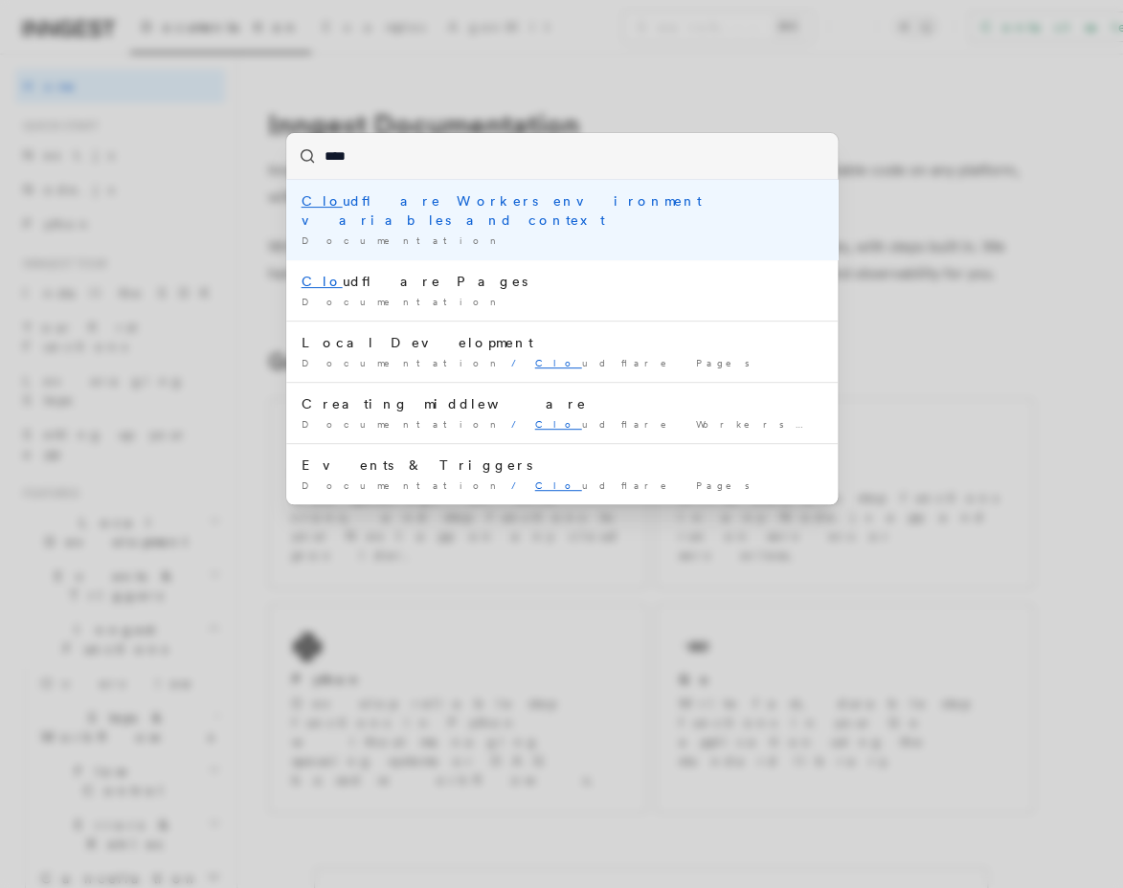
type input "*****"
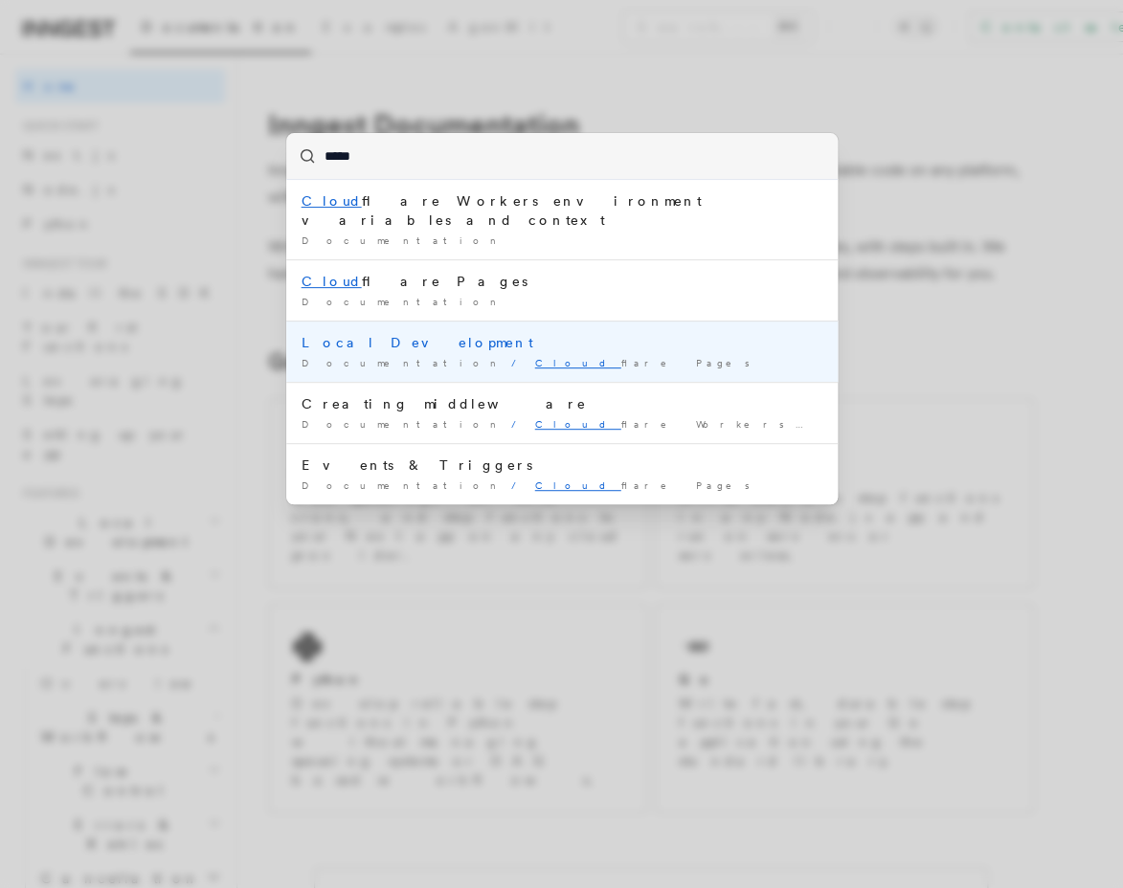
click at [513, 356] on div "Documentation / Cloud flare Pages /" at bounding box center [561, 363] width 521 height 14
